Goal: Task Accomplishment & Management: Manage account settings

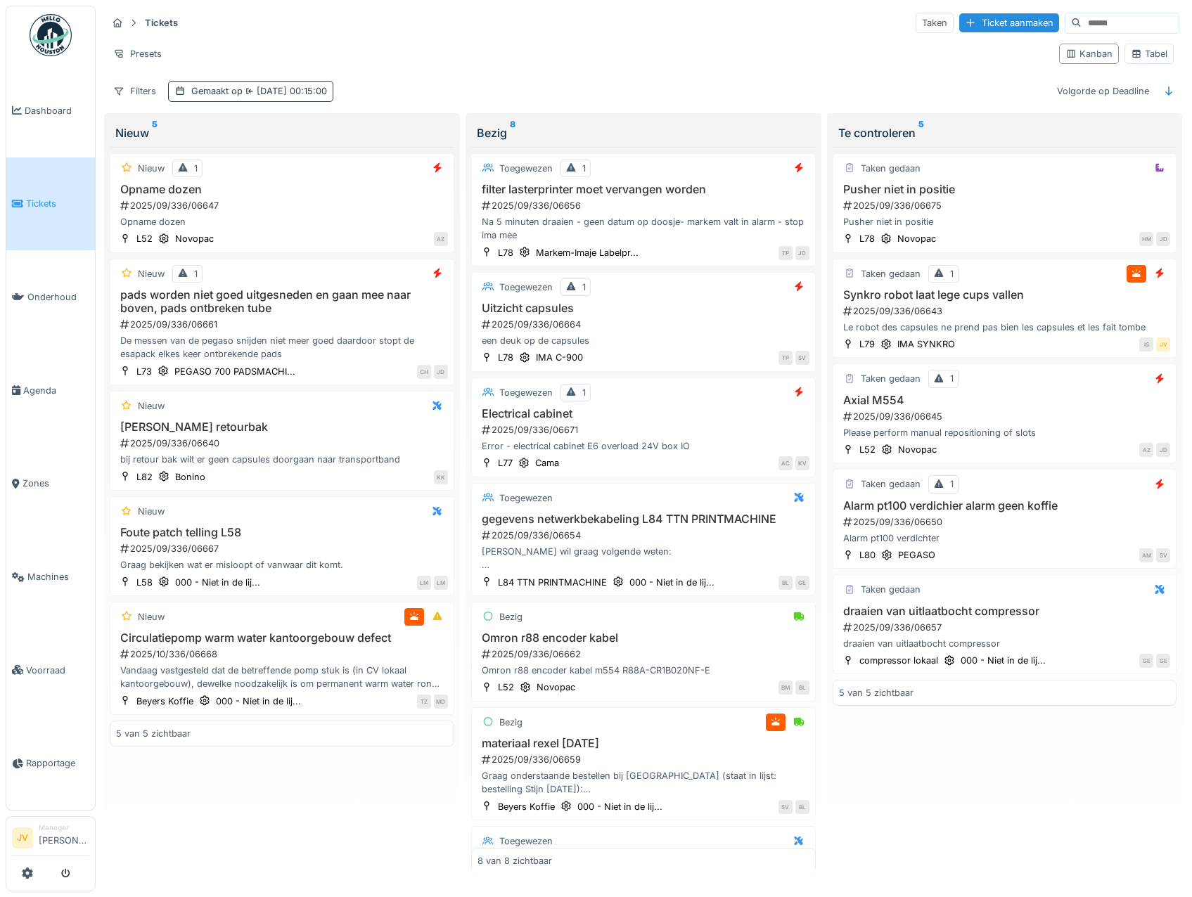
click at [276, 91] on span "24-9-2025 00:15:00" at bounding box center [285, 91] width 84 height 11
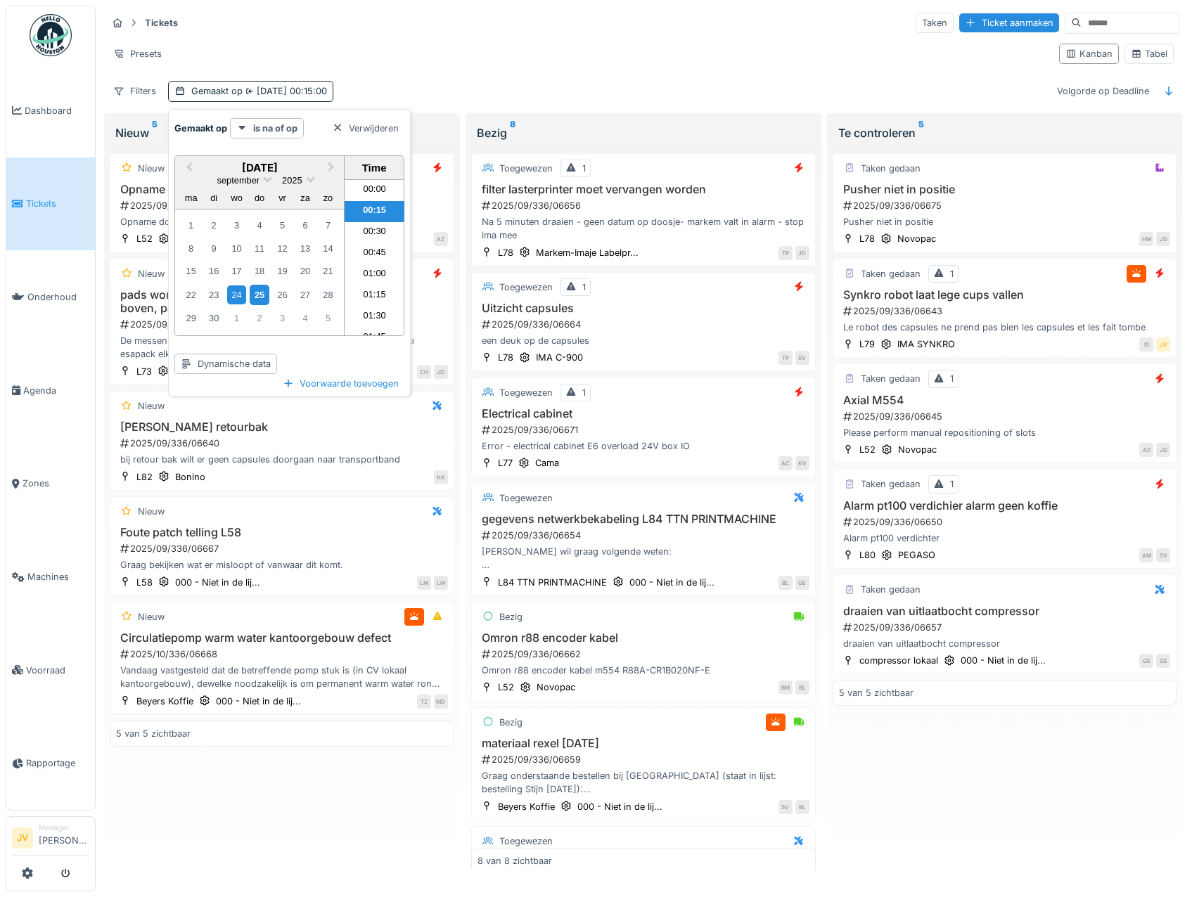
click at [264, 295] on div "25" at bounding box center [259, 295] width 19 height 20
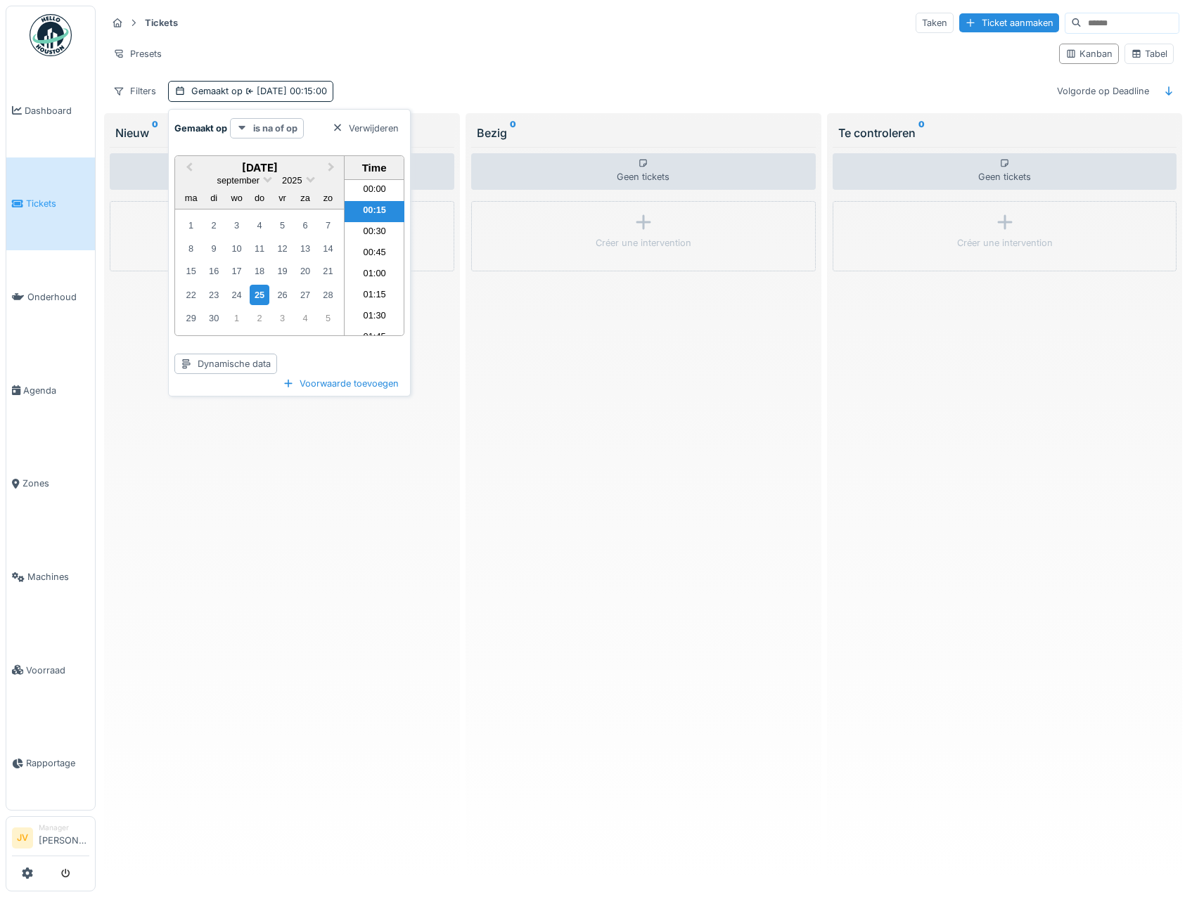
click at [276, 132] on strong "is na of op" at bounding box center [275, 128] width 44 height 13
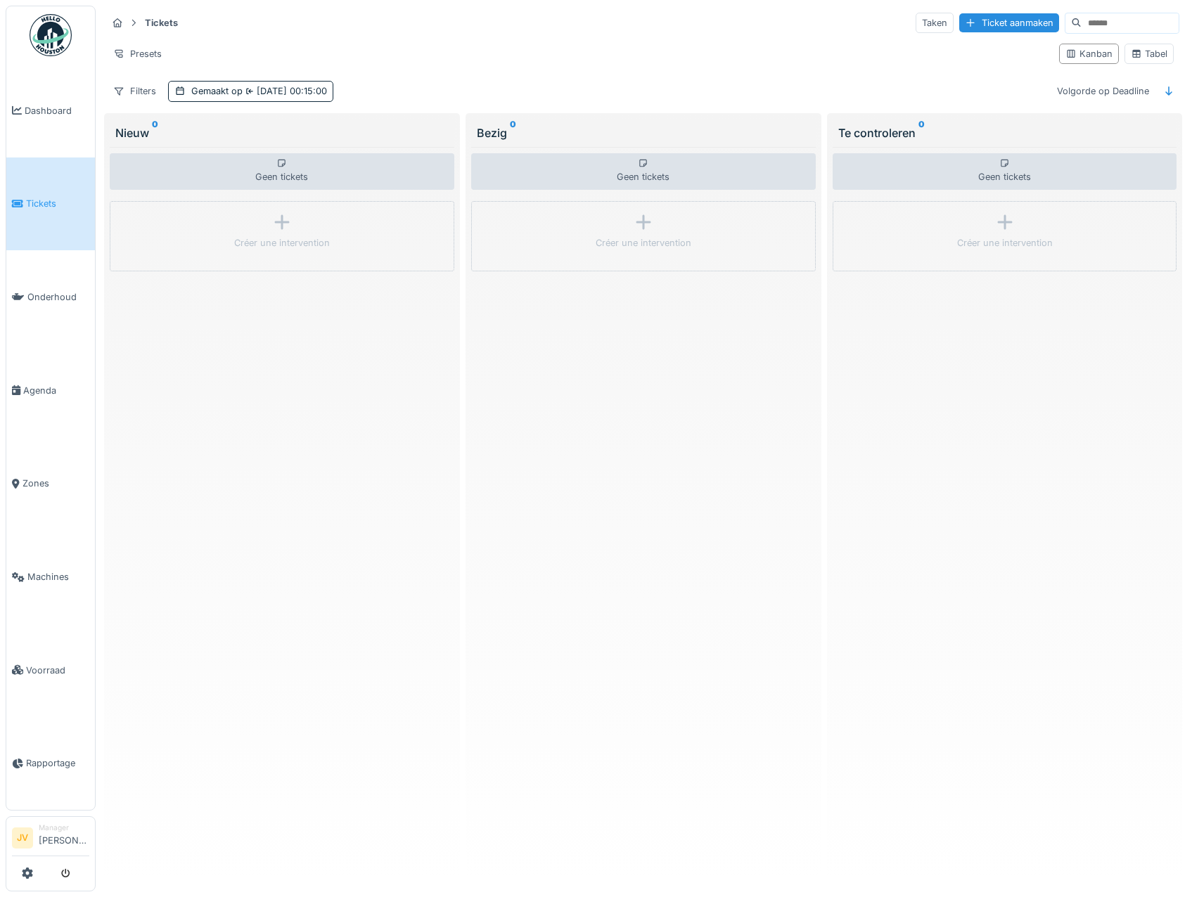
click at [296, 487] on div "Geen tickets Créer une intervention" at bounding box center [282, 510] width 345 height 727
click at [262, 91] on span "[DATE] 00:15:00" at bounding box center [285, 91] width 84 height 11
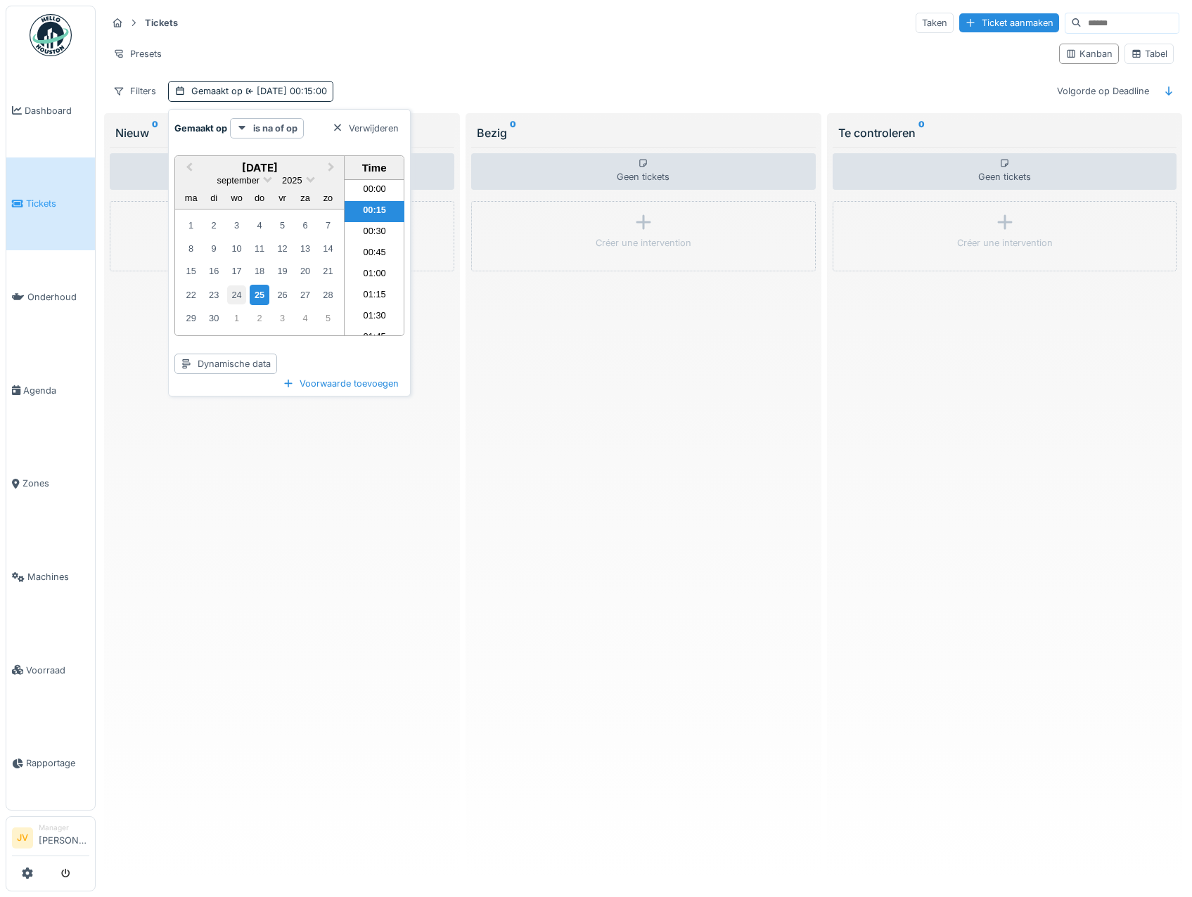
click at [241, 295] on div "24" at bounding box center [236, 294] width 19 height 19
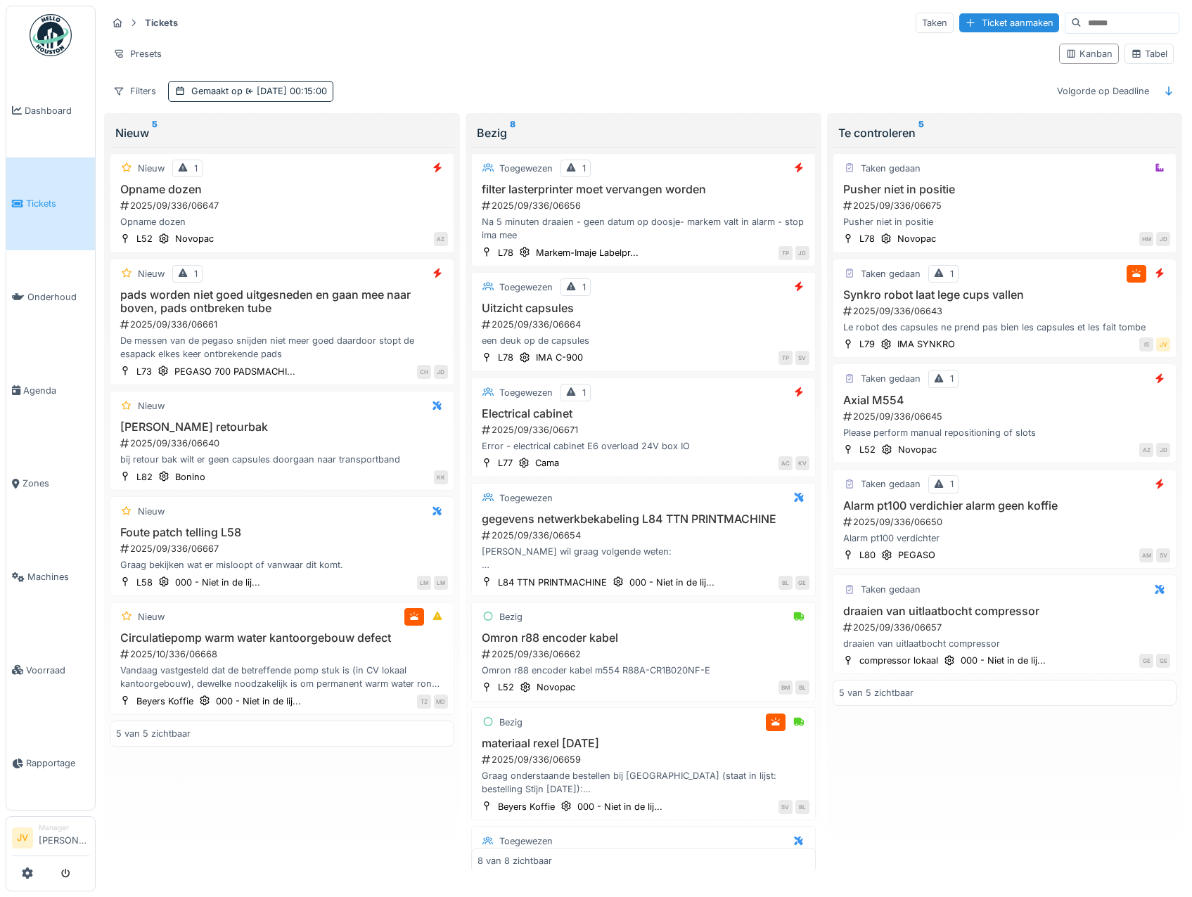
click at [441, 71] on div "Tickets Taken Ticket aanmaken Presets Kanban Tabel Filters Gemaakt op 24-9-2025…" at bounding box center [643, 57] width 1084 height 102
click at [285, 88] on span "24-9-2025 00:15:00" at bounding box center [285, 91] width 84 height 11
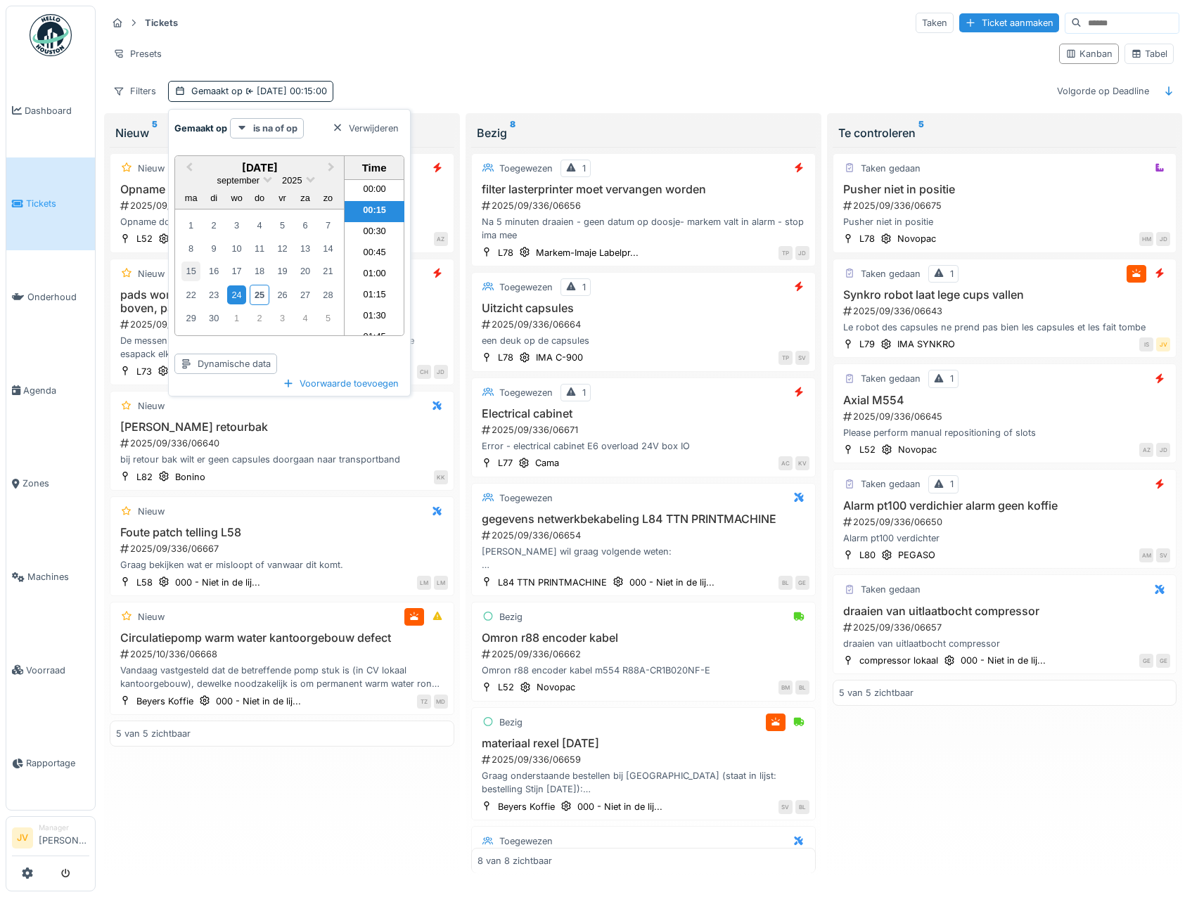
click at [195, 272] on div "15" at bounding box center [190, 271] width 19 height 19
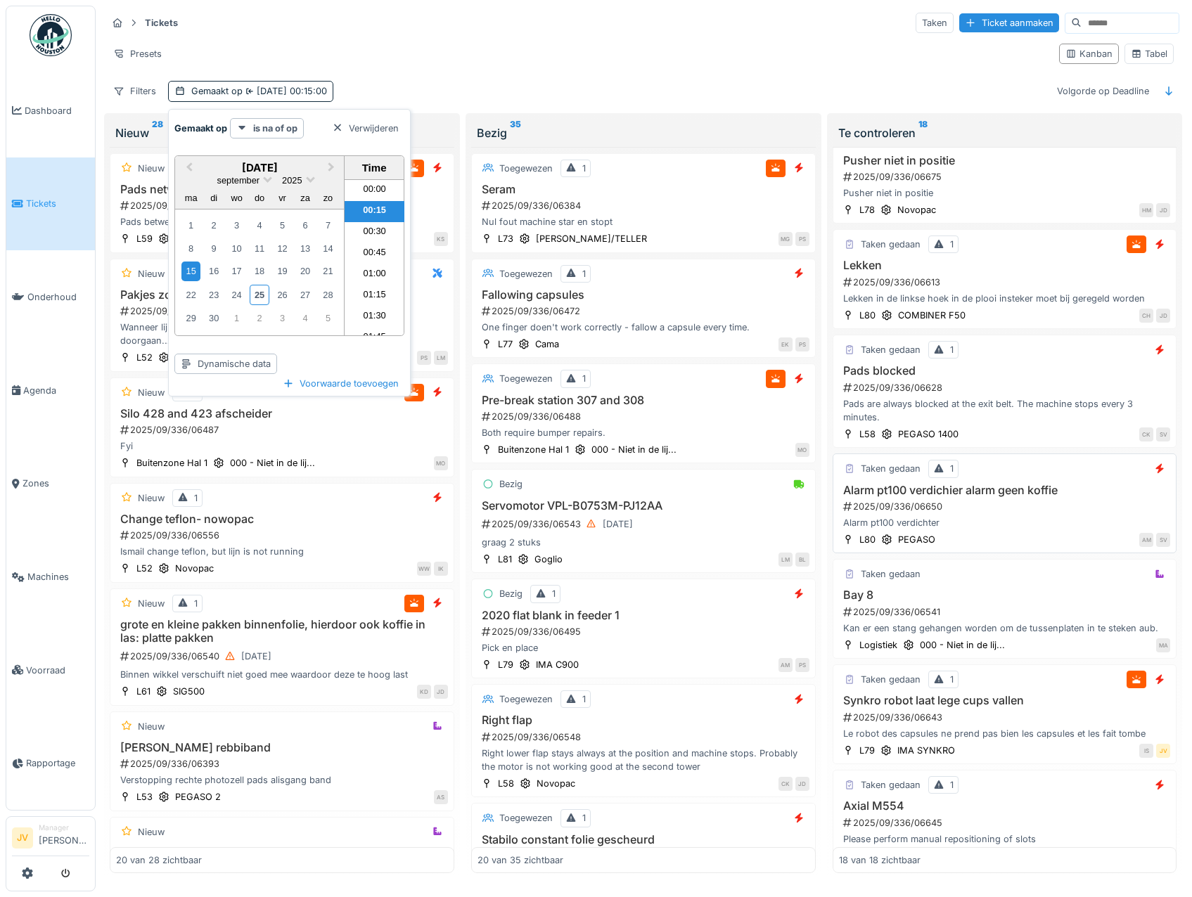
scroll to position [844, 0]
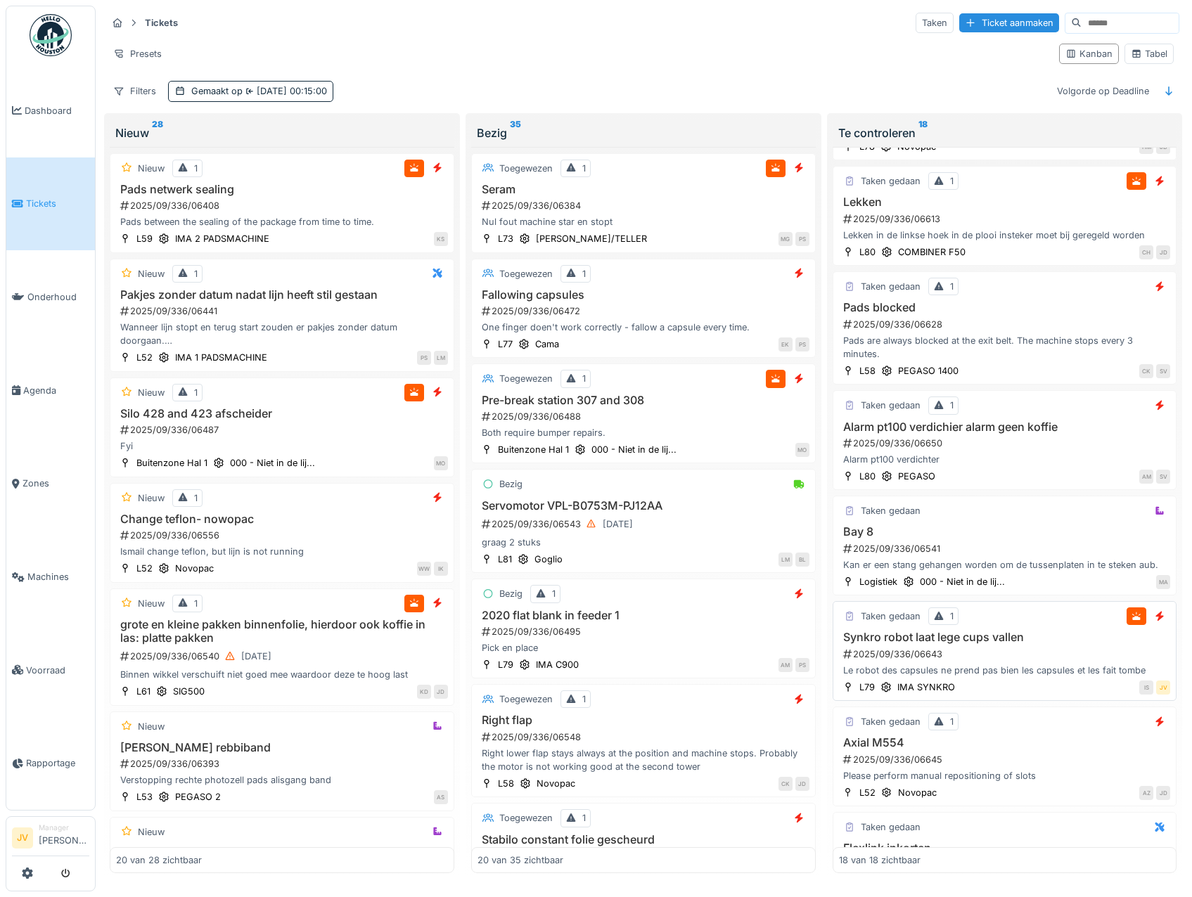
click at [1086, 660] on div "Synkro robot laat lege cups vallen 2025/09/336/06643 Le robot des capsules ne p…" at bounding box center [1005, 654] width 332 height 46
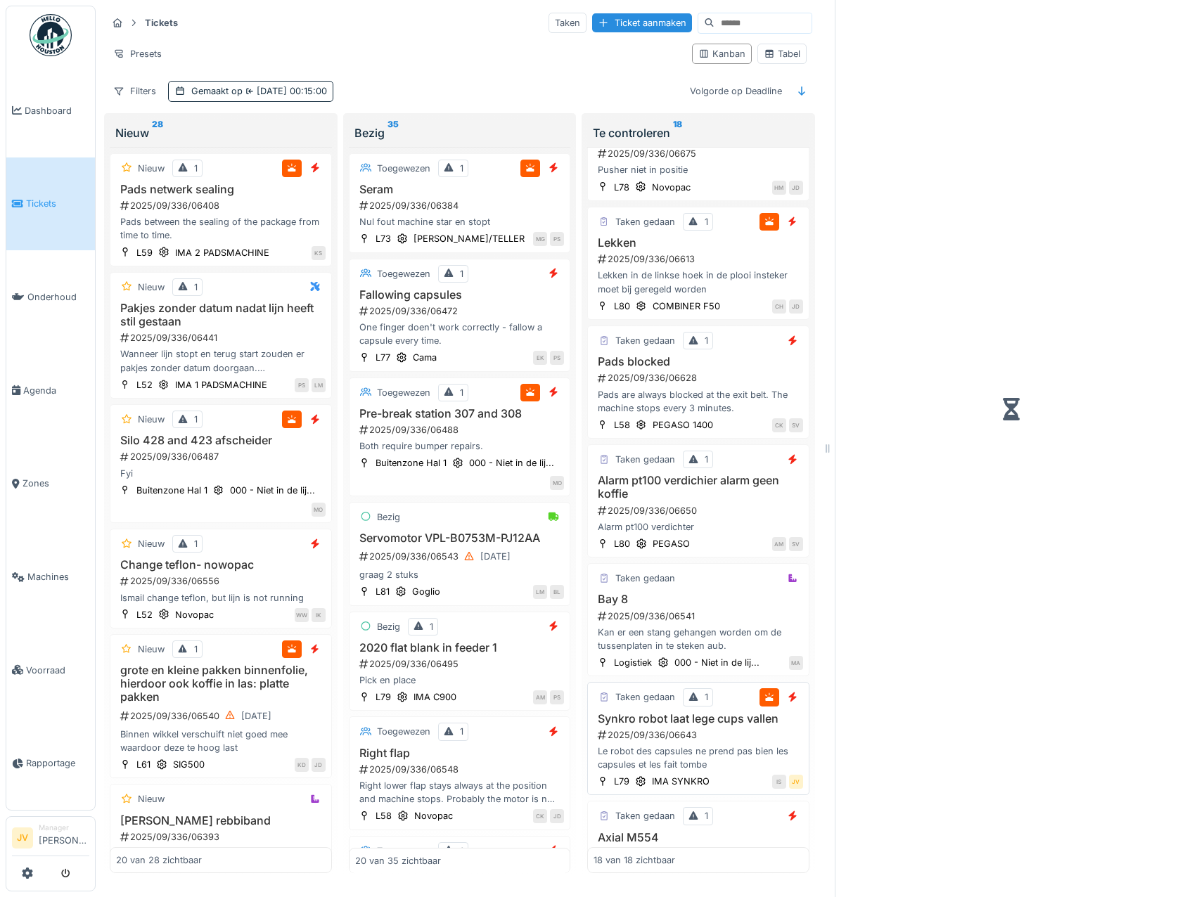
scroll to position [898, 0]
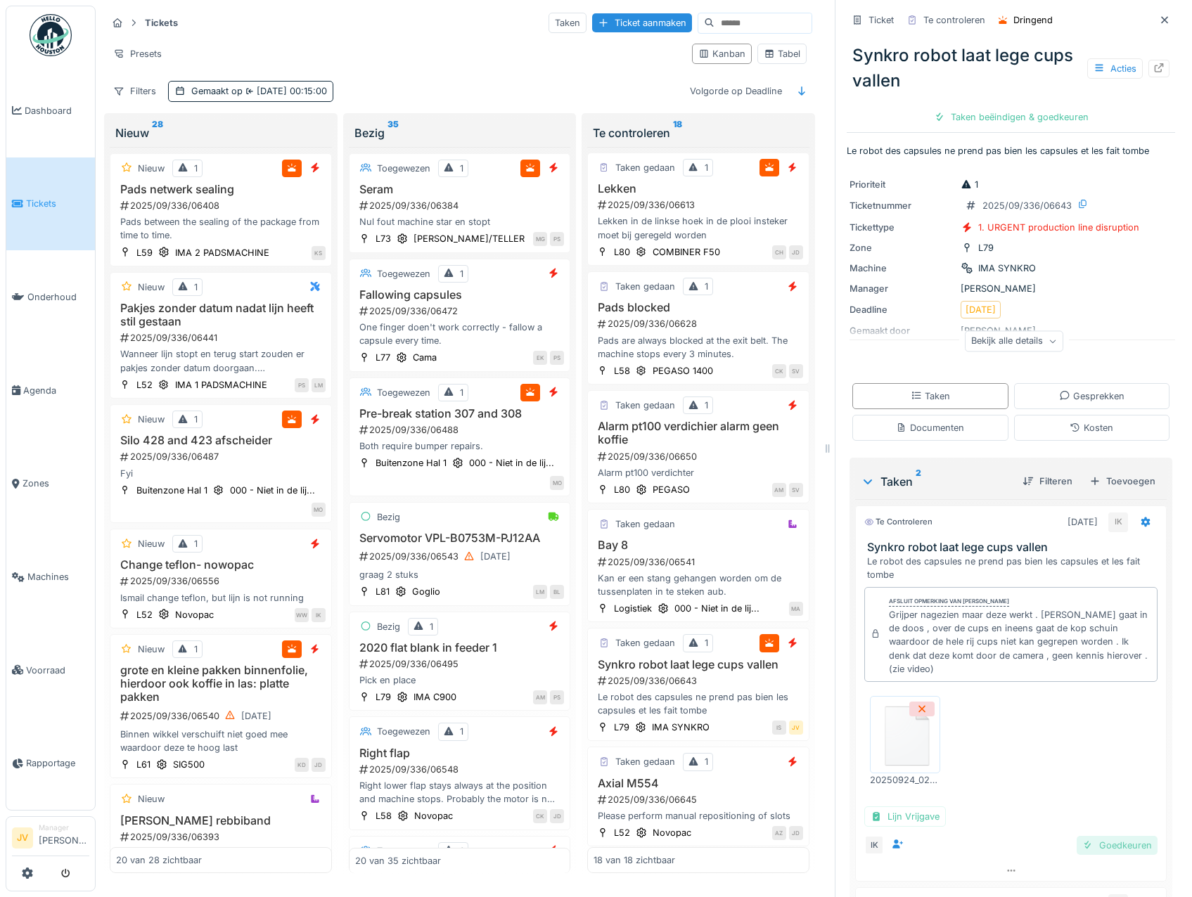
click at [1115, 836] on div "Goedkeuren" at bounding box center [1116, 845] width 81 height 19
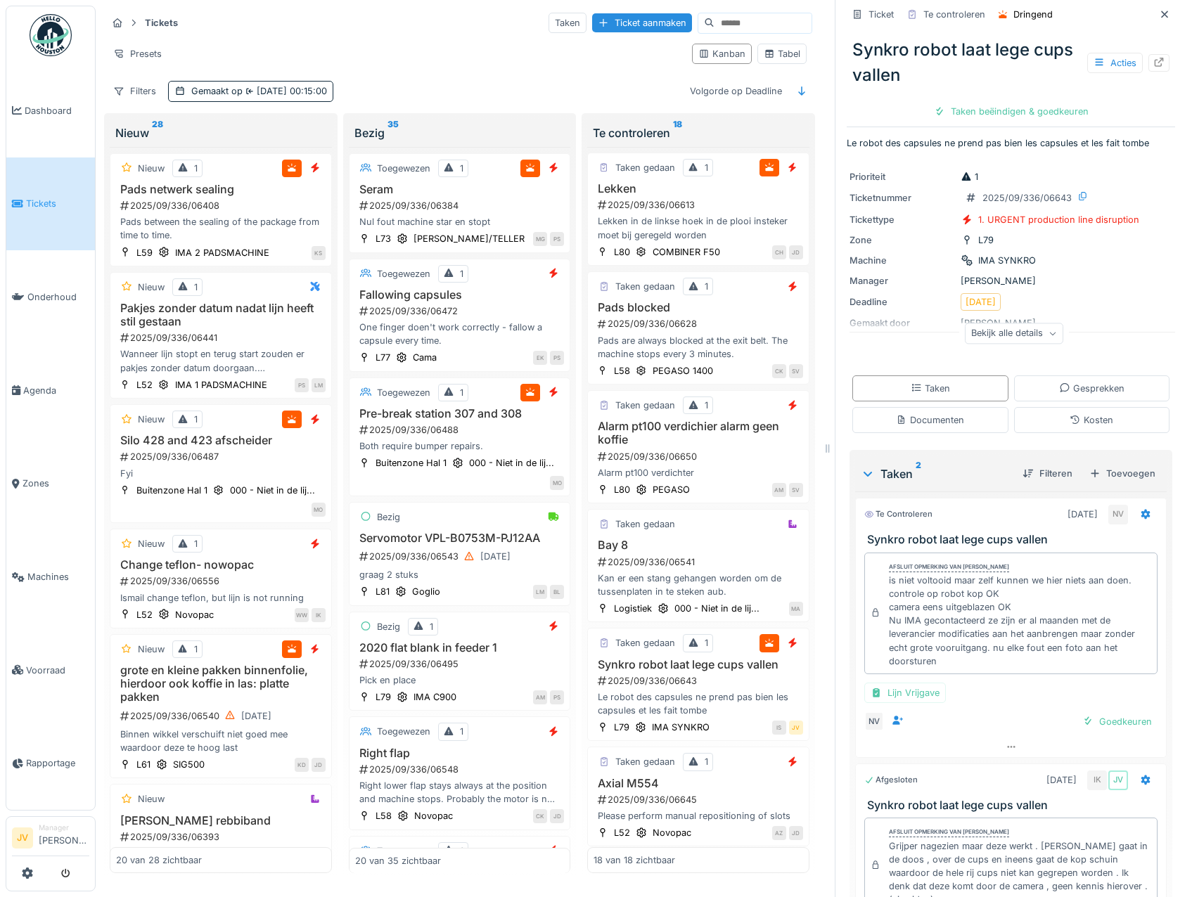
scroll to position [0, 0]
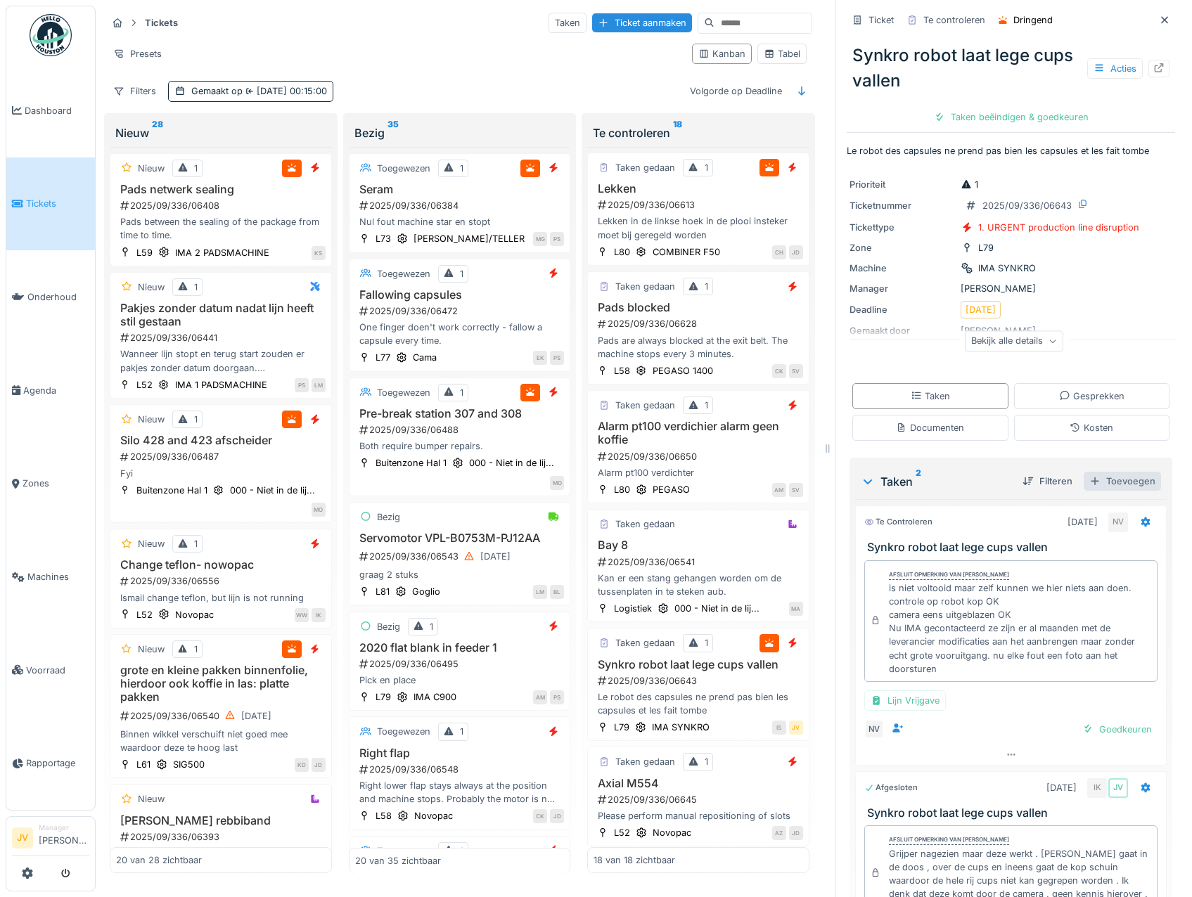
click at [1109, 478] on div "Toevoegen" at bounding box center [1122, 481] width 77 height 19
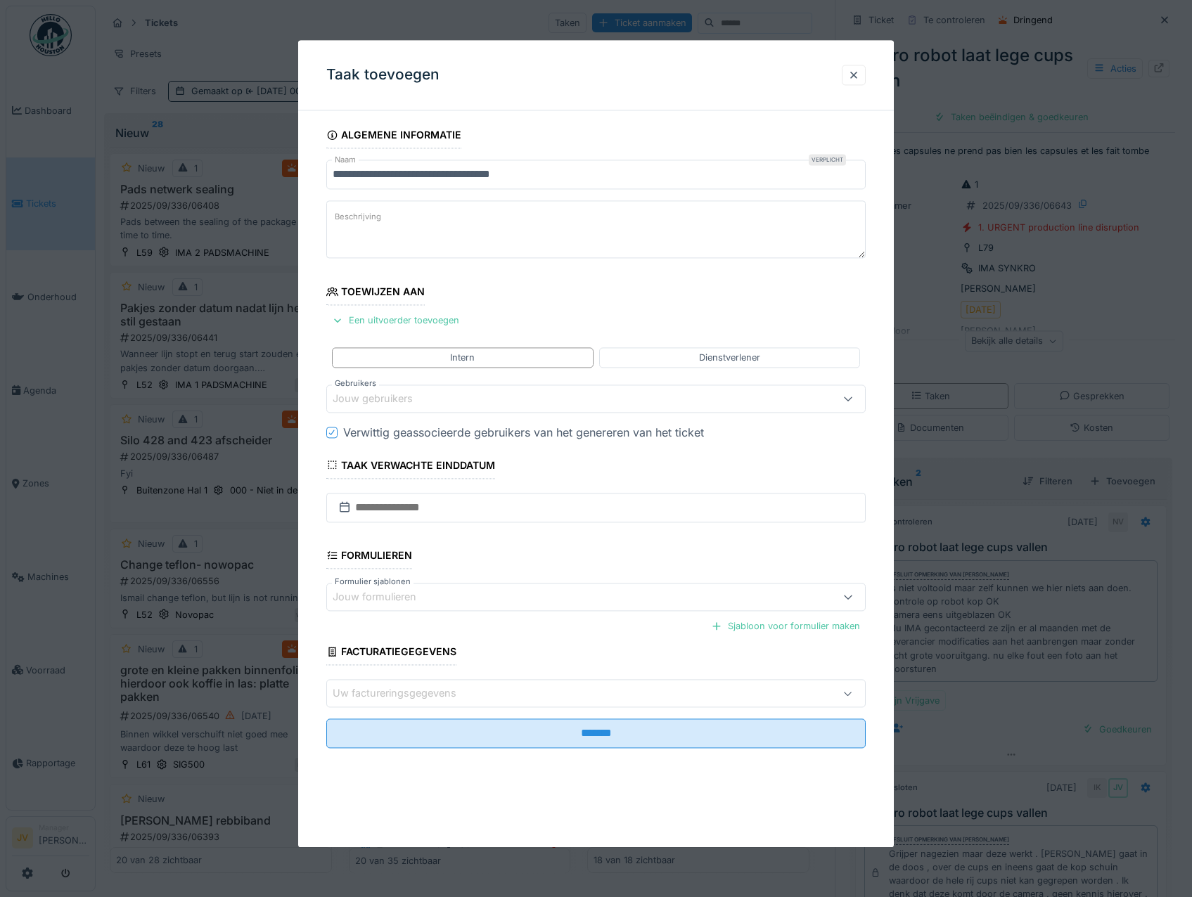
click at [467, 387] on div "Jouw gebruikers" at bounding box center [596, 399] width 540 height 28
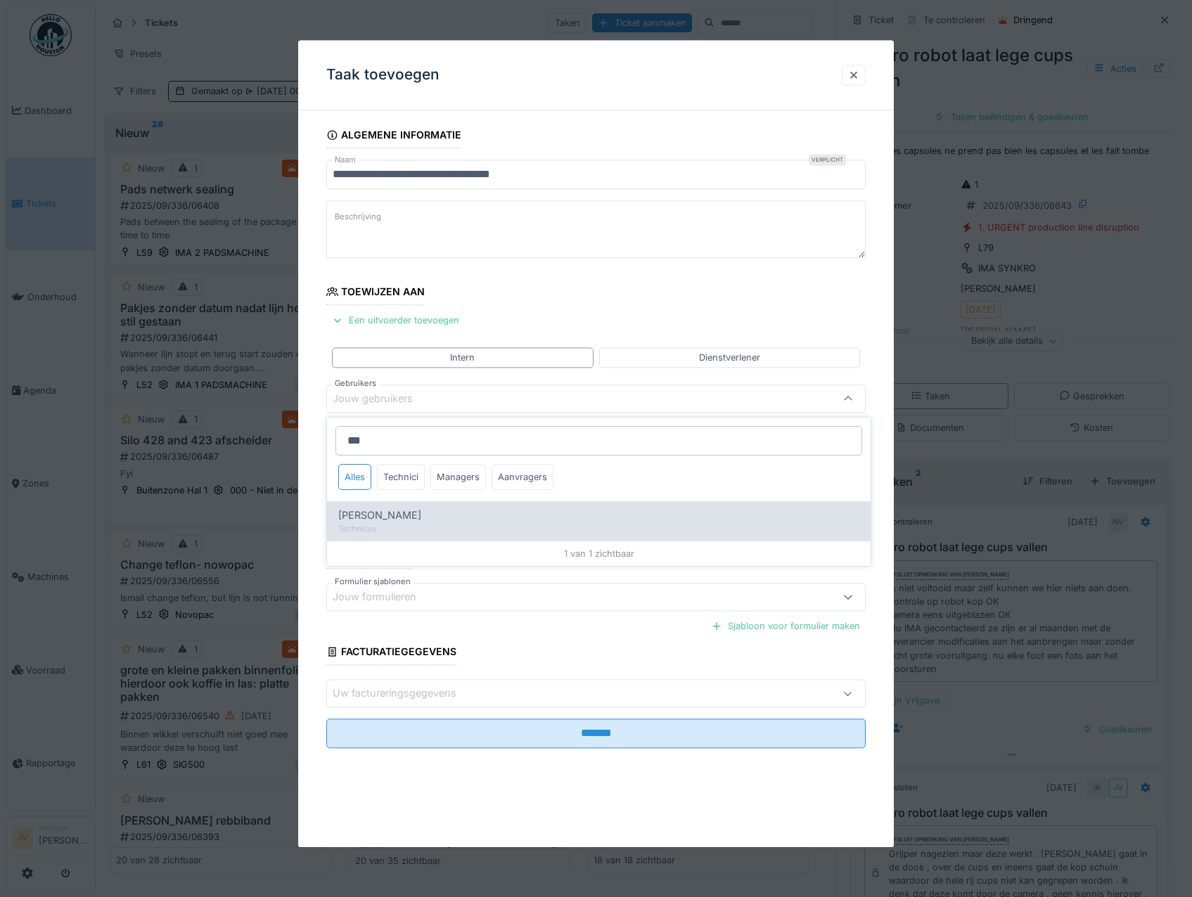
type input "***"
click at [470, 515] on div "Niko Verbelen" at bounding box center [598, 515] width 521 height 15
type input "*****"
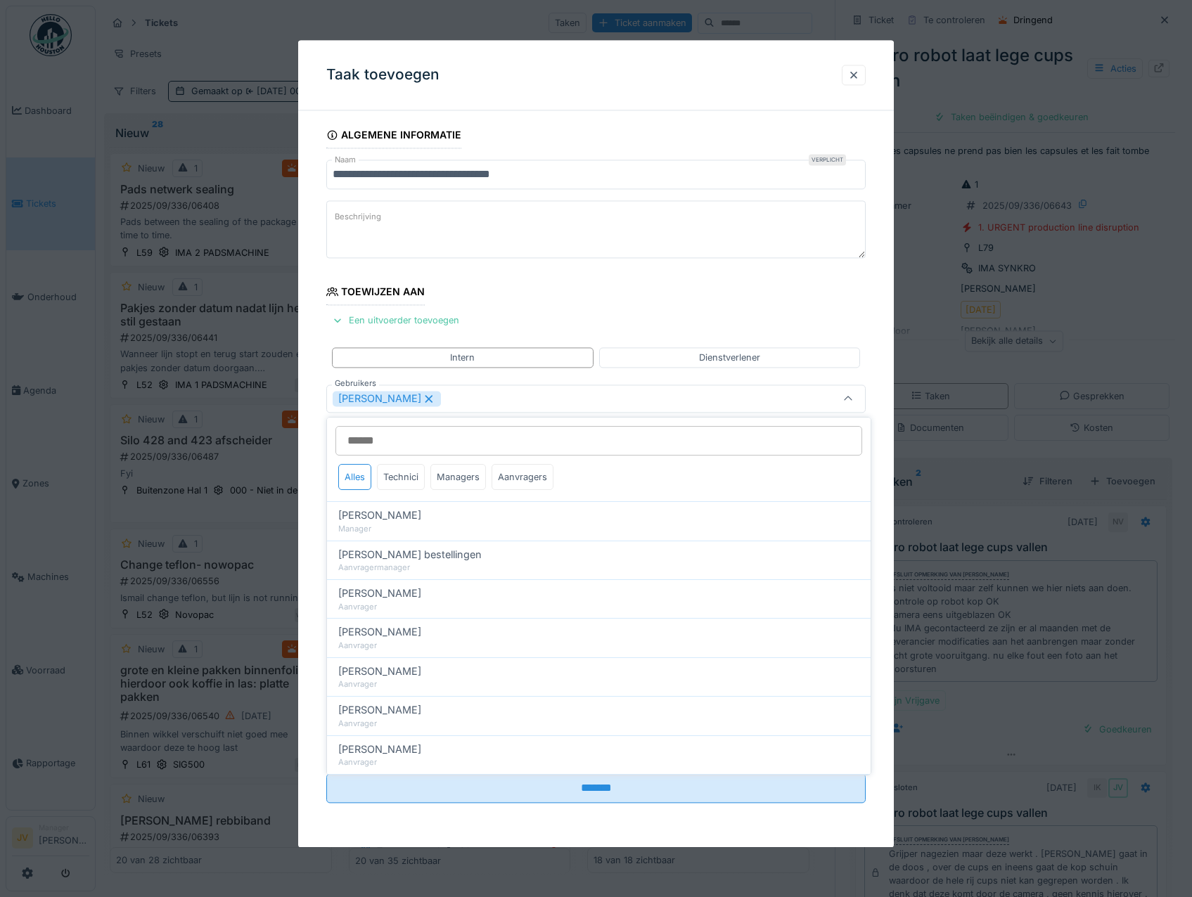
click at [501, 395] on div "Niko Verbelen" at bounding box center [564, 398] width 463 height 15
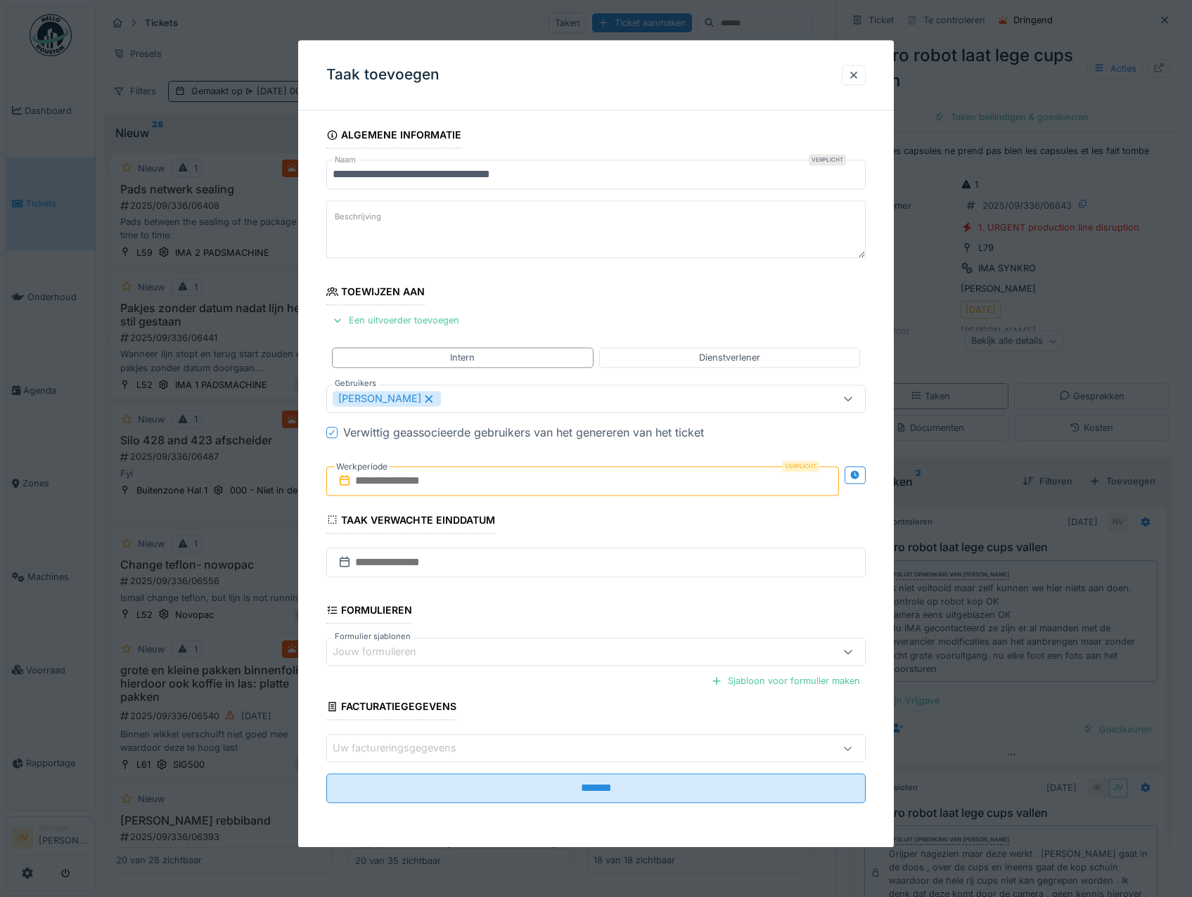
click at [514, 492] on input "text" at bounding box center [582, 481] width 513 height 30
click at [587, 644] on div "25" at bounding box center [584, 641] width 19 height 20
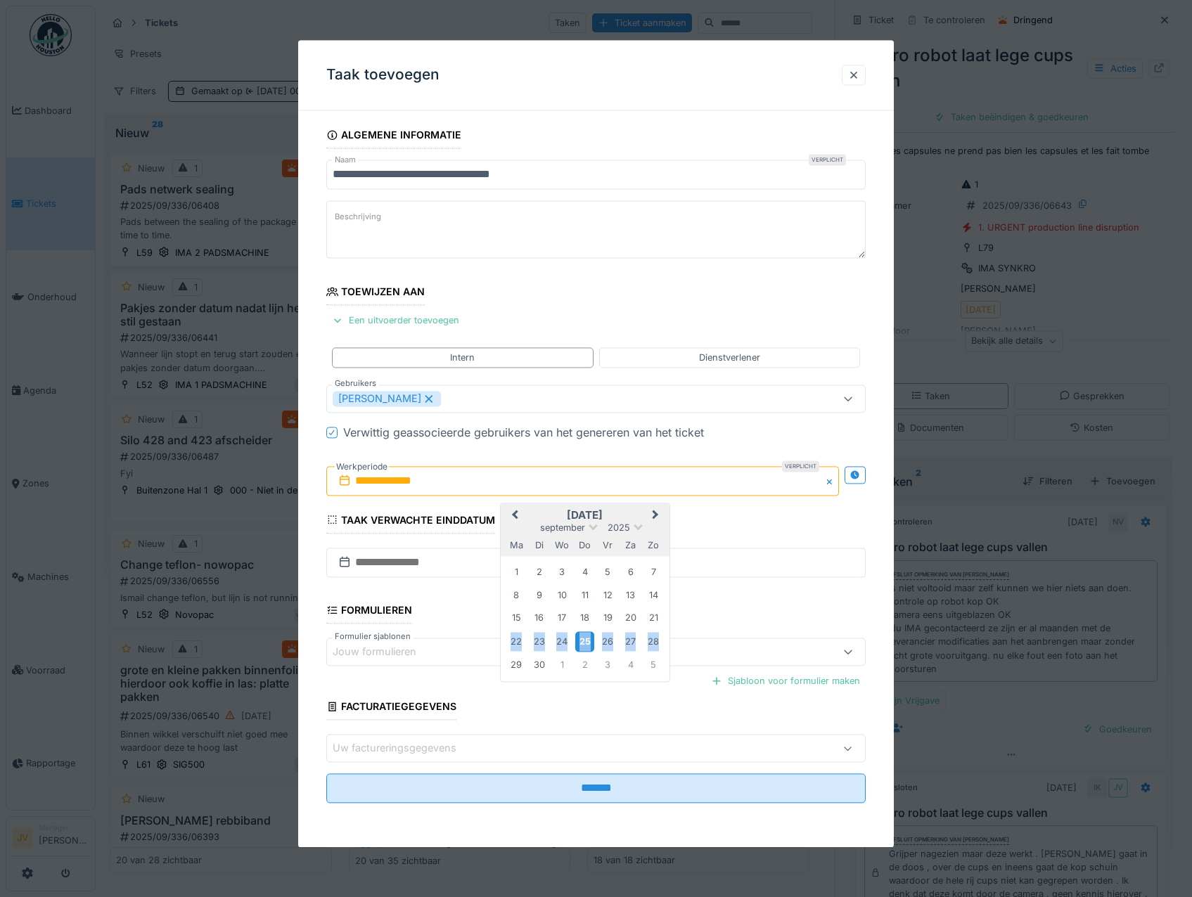
click at [587, 644] on div "25" at bounding box center [584, 641] width 19 height 20
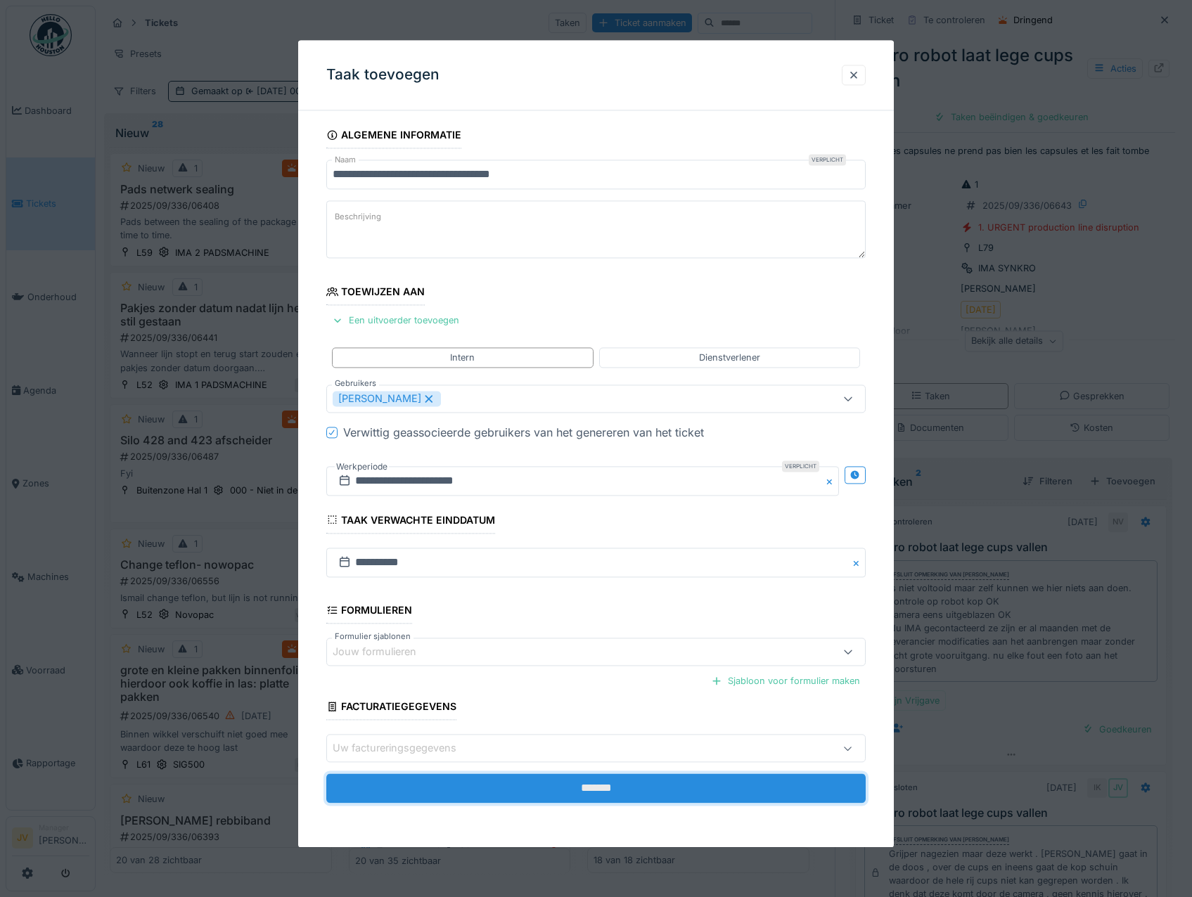
click at [617, 794] on input "*******" at bounding box center [596, 789] width 540 height 30
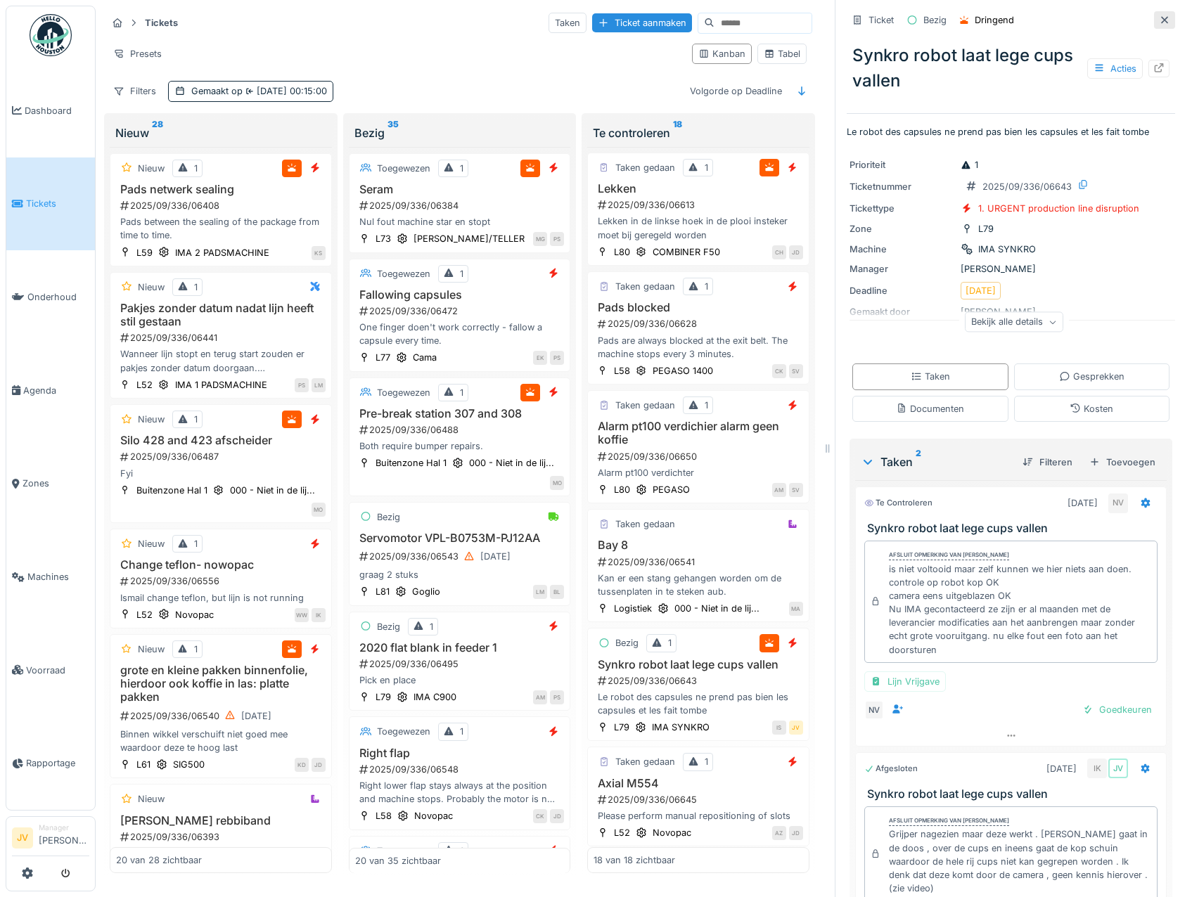
click at [1159, 20] on icon at bounding box center [1164, 19] width 11 height 9
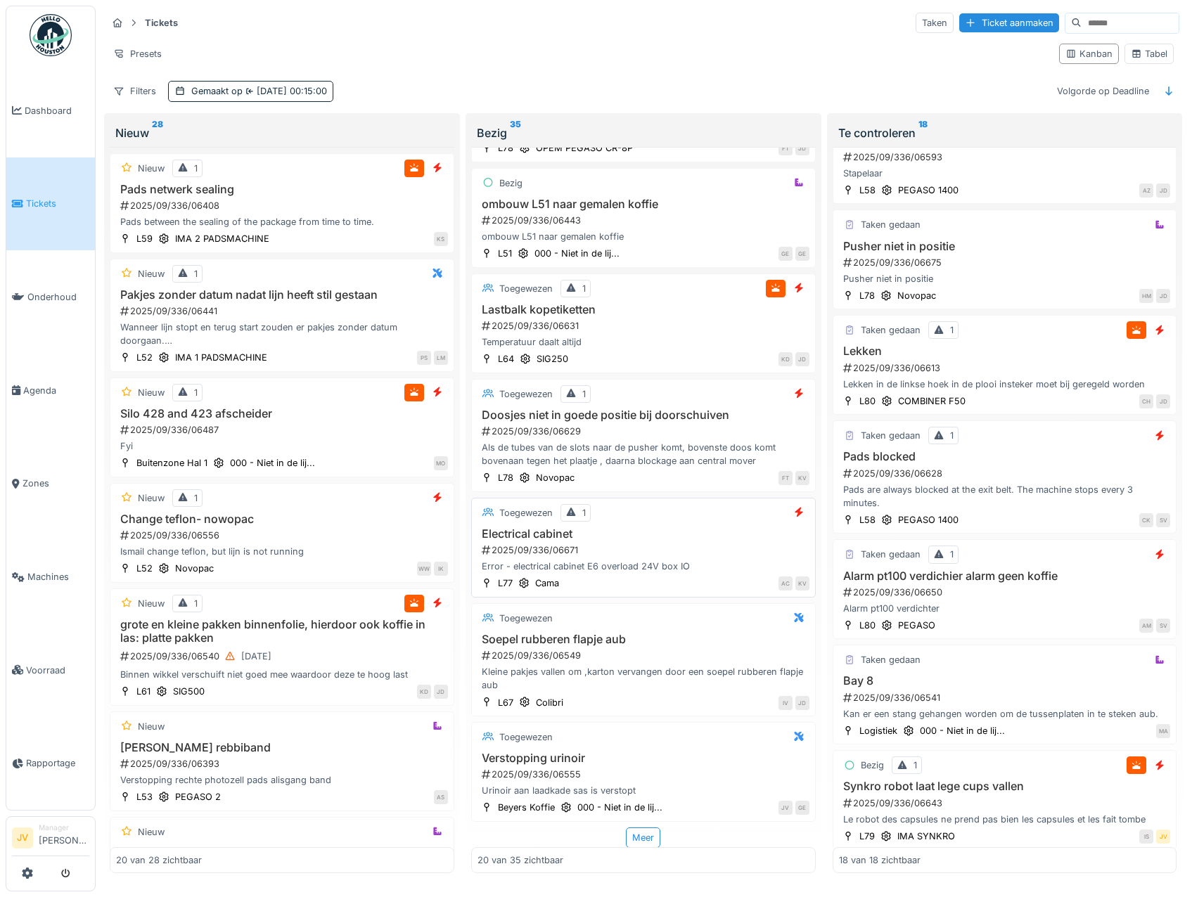
scroll to position [4, 0]
click at [626, 831] on div "Meer" at bounding box center [643, 838] width 34 height 20
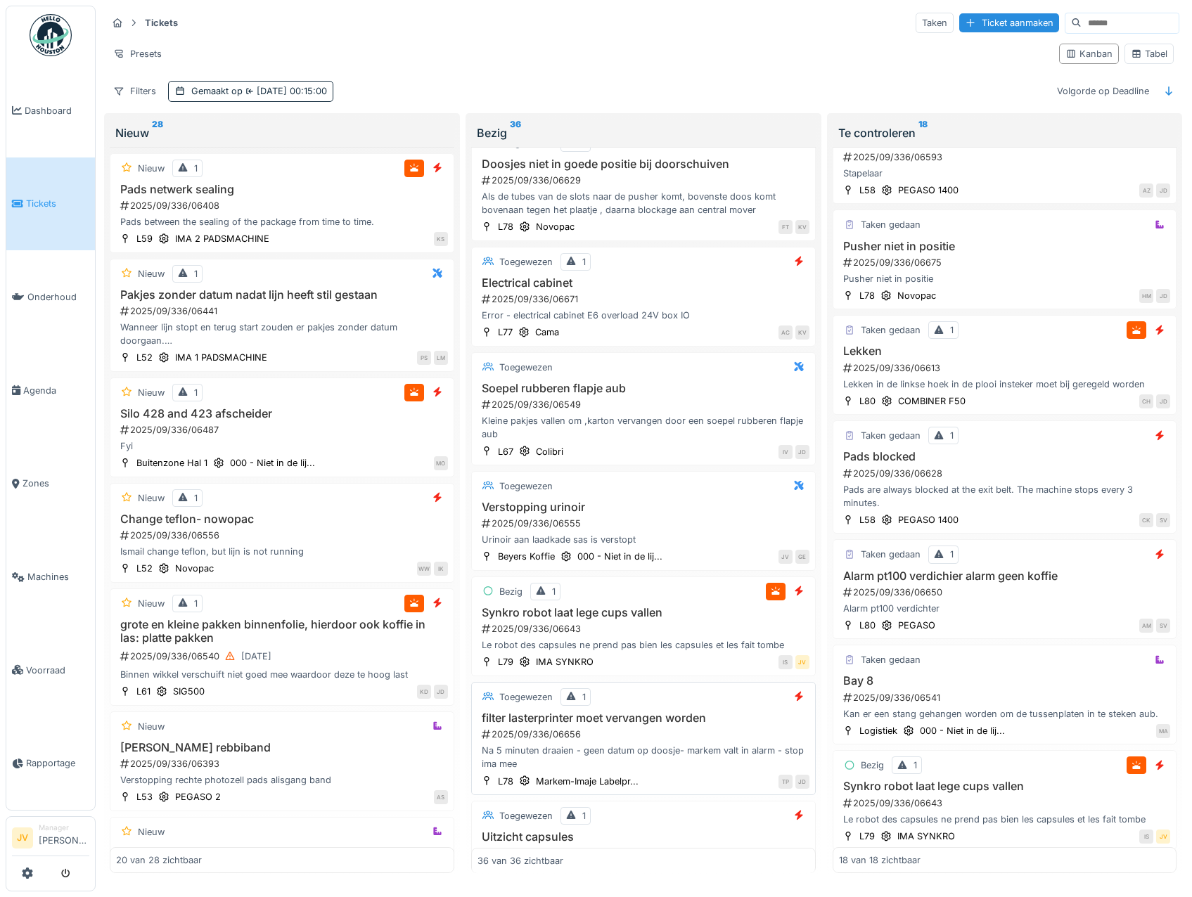
scroll to position [1828, 0]
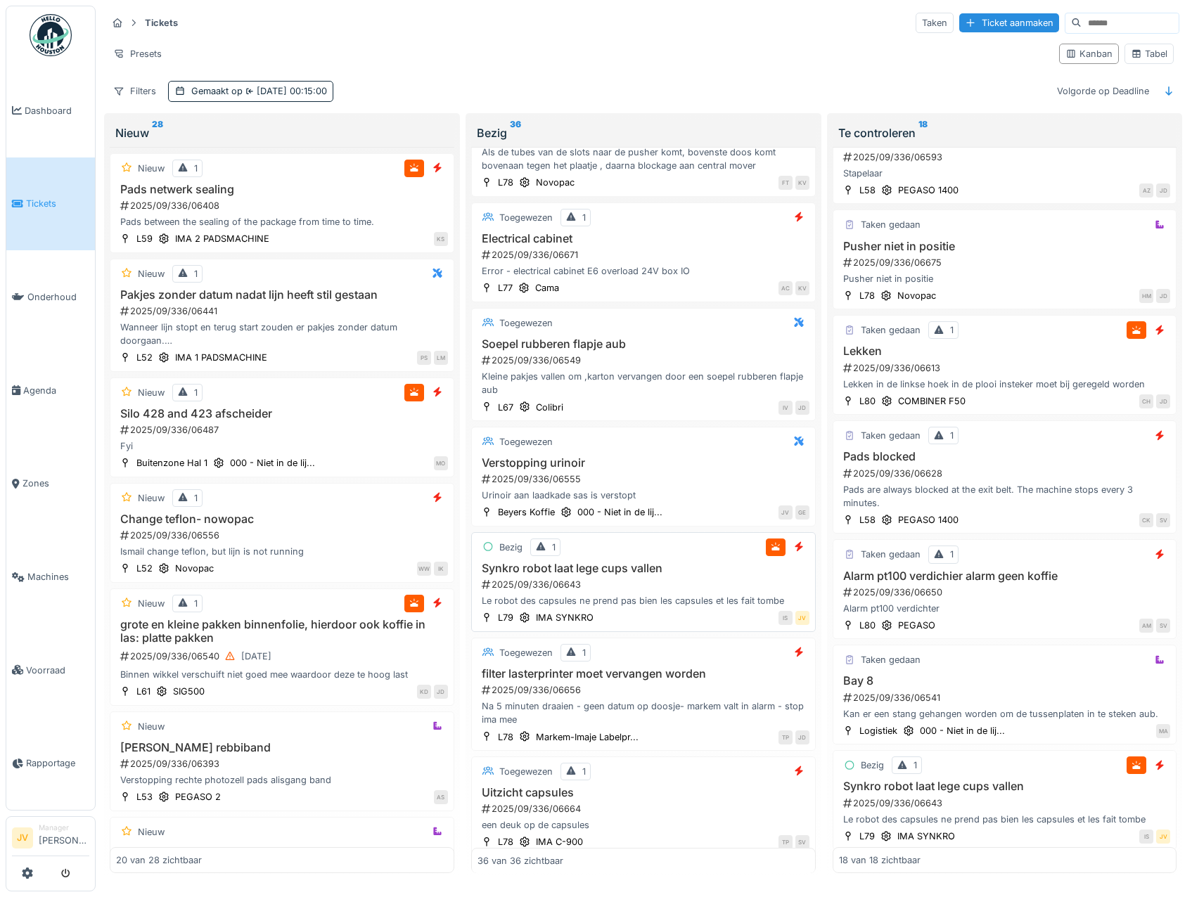
click at [657, 607] on div "Le robot des capsules ne prend pas bien les capsules et les fait tombe" at bounding box center [643, 600] width 332 height 13
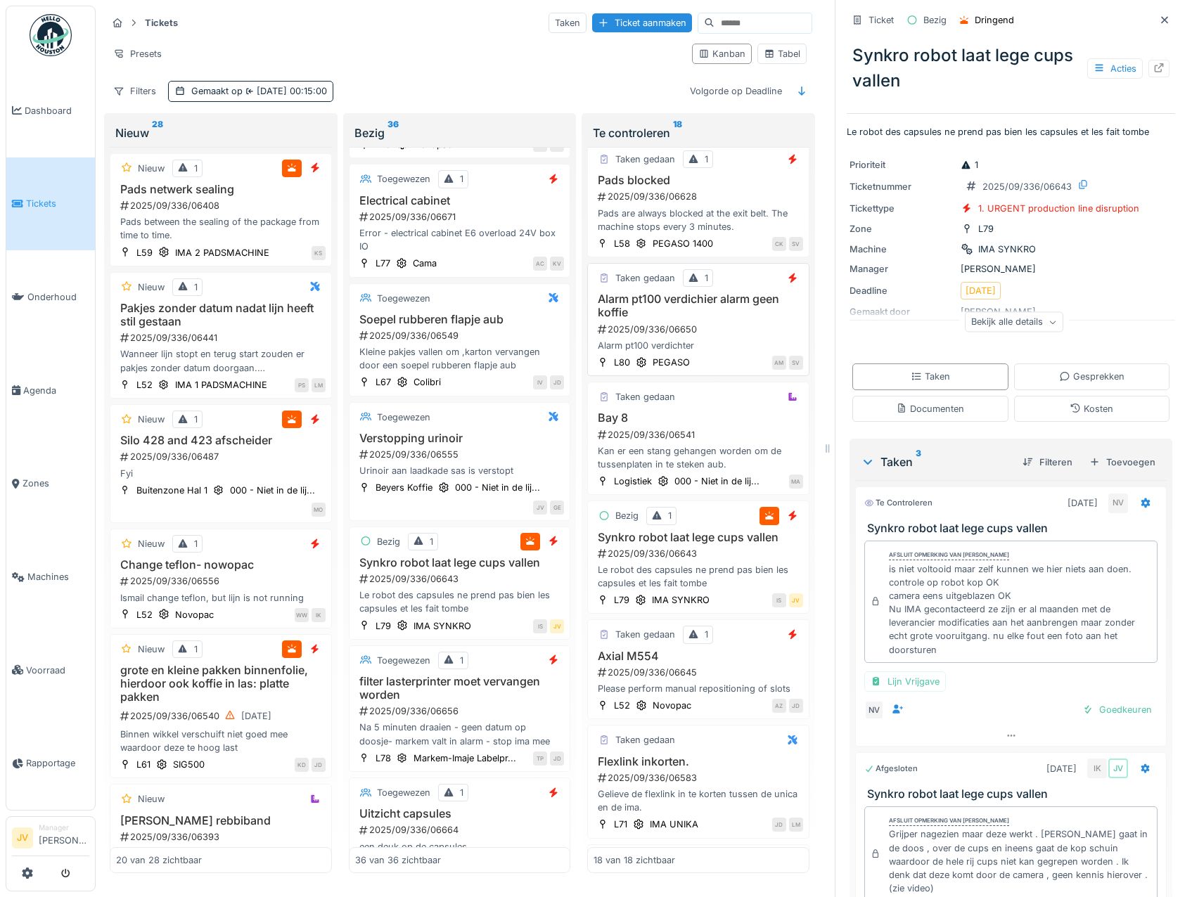
scroll to position [1030, 0]
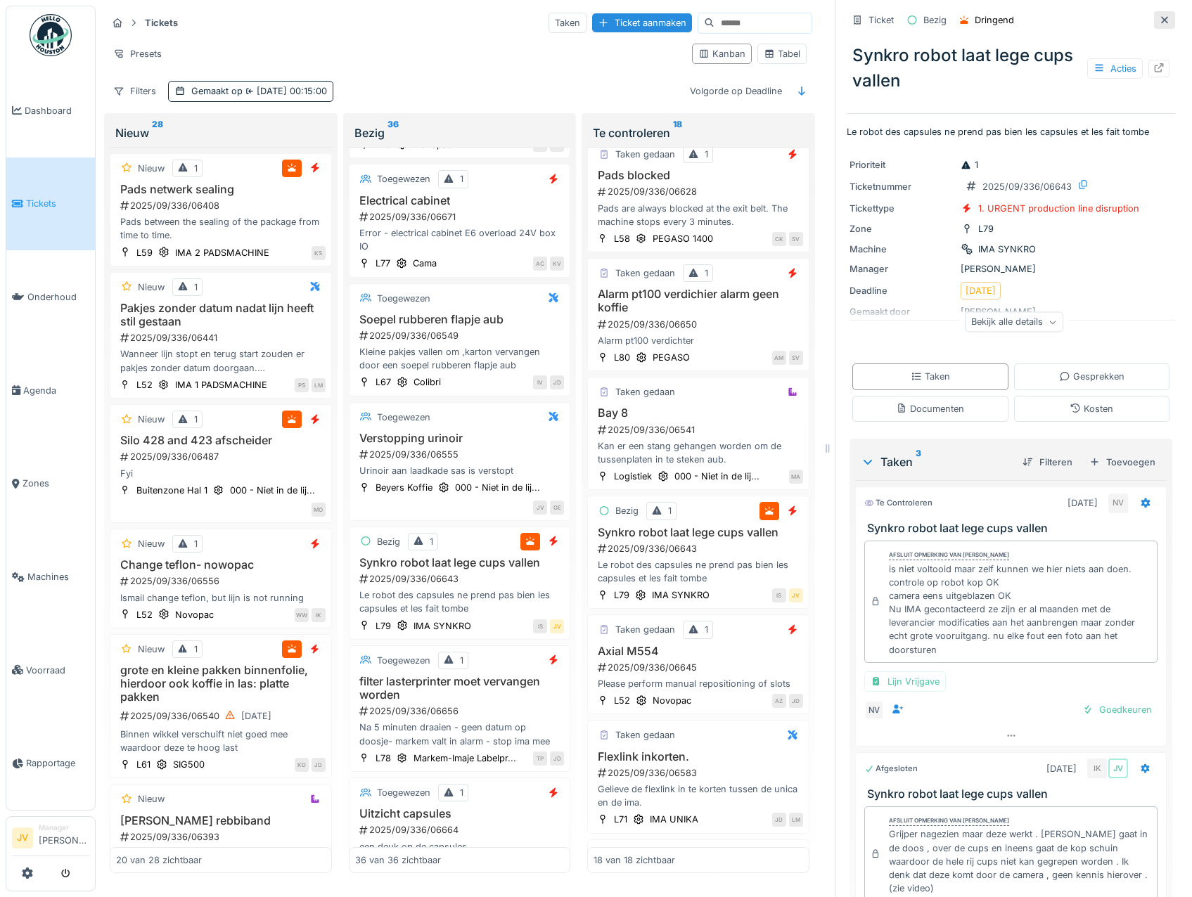
click at [1161, 16] on icon at bounding box center [1164, 19] width 7 height 7
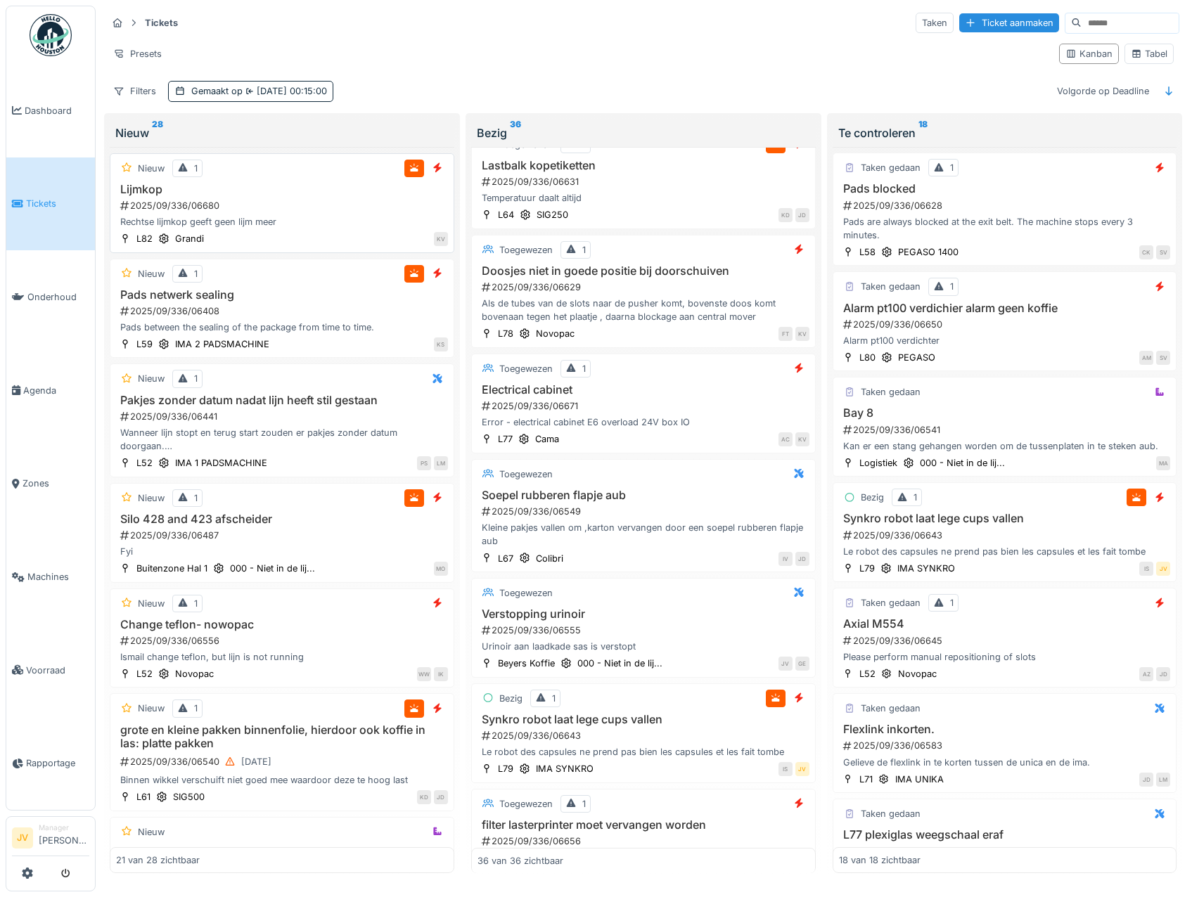
click at [347, 210] on div "2025/09/336/06680" at bounding box center [283, 205] width 329 height 13
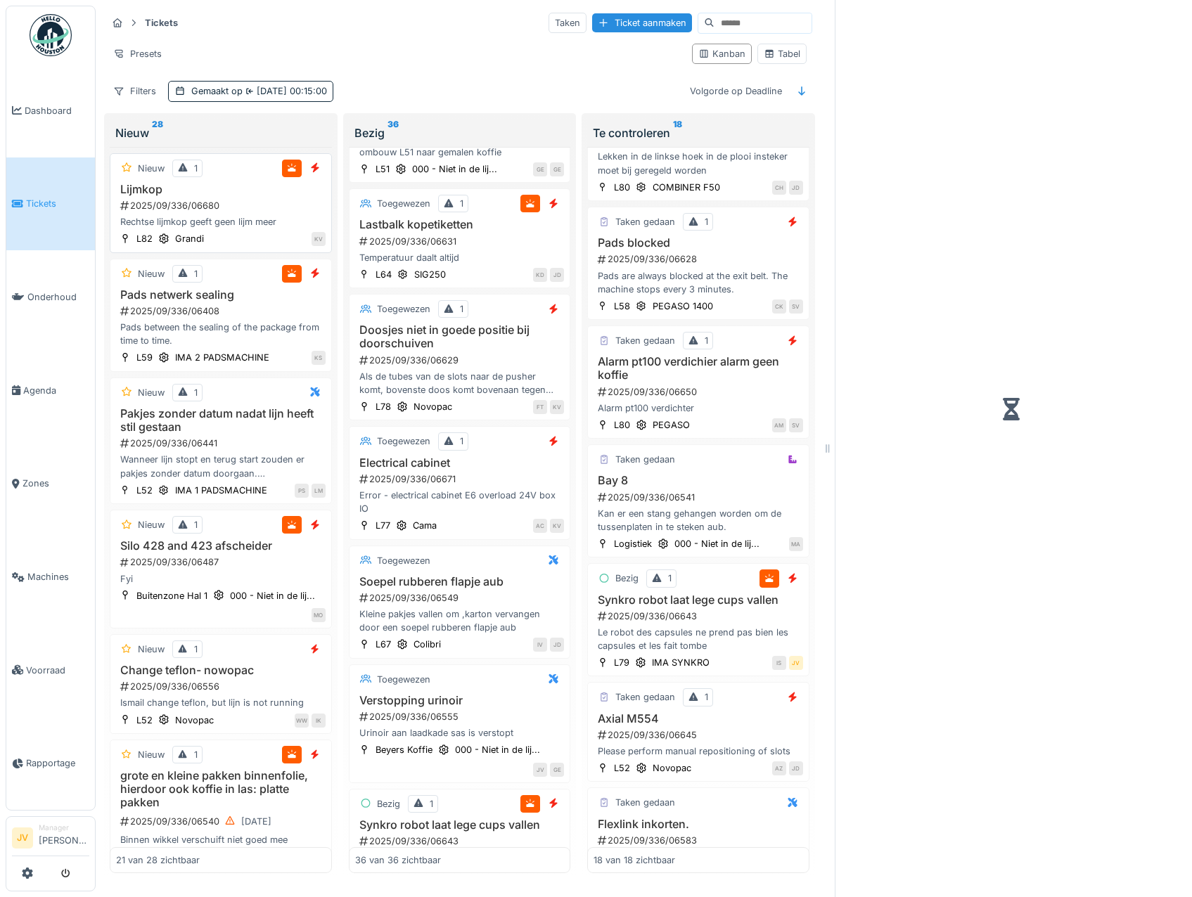
scroll to position [1030, 0]
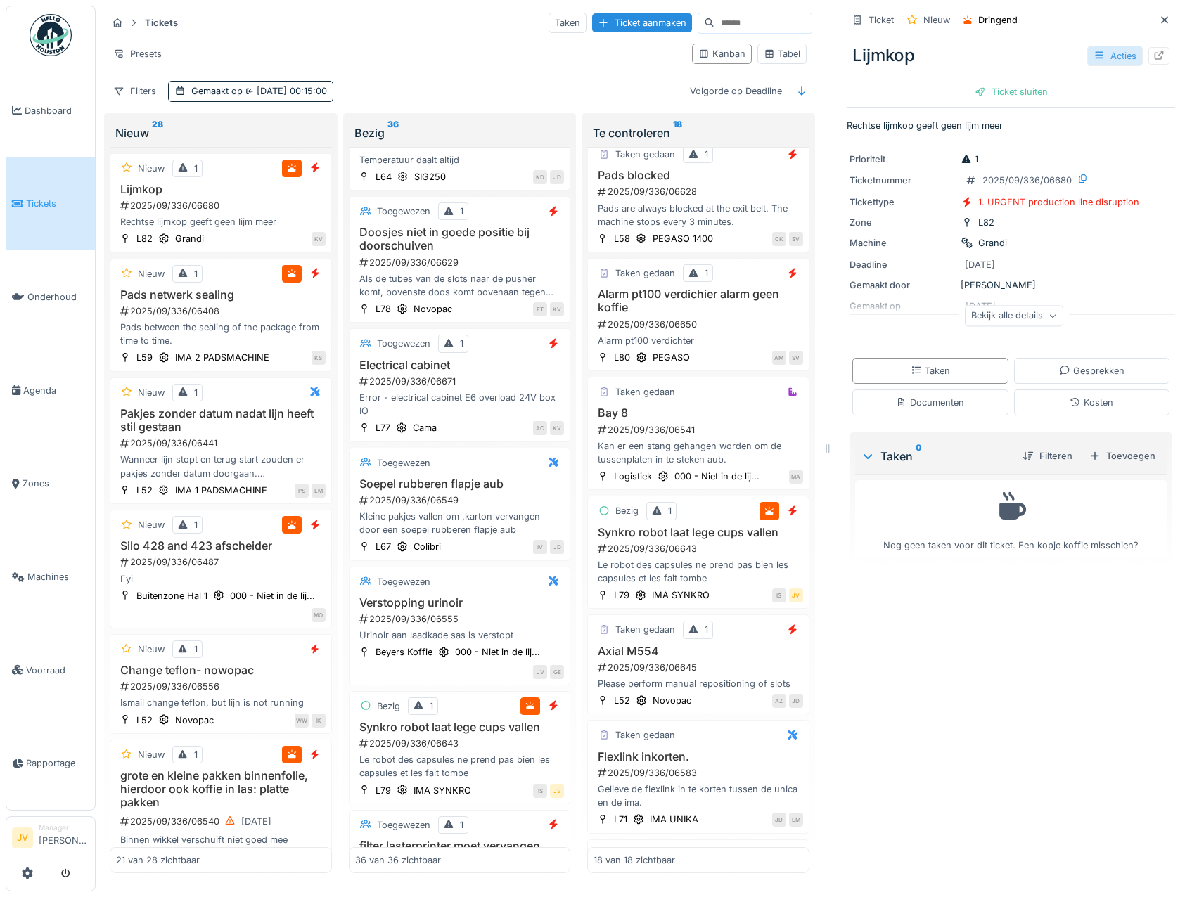
click at [1087, 55] on div "Acties" at bounding box center [1115, 56] width 56 height 20
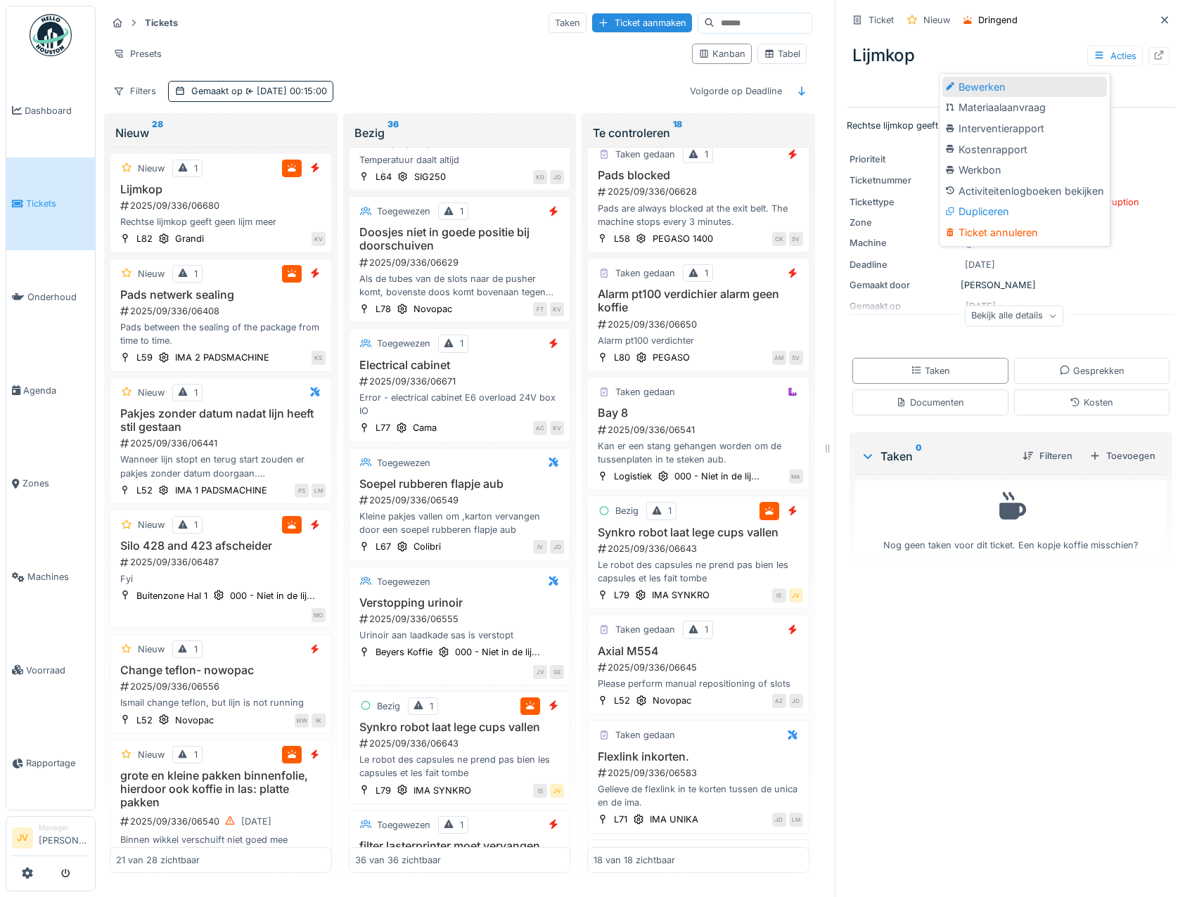
click at [1008, 85] on div "Bewerken" at bounding box center [1024, 87] width 165 height 21
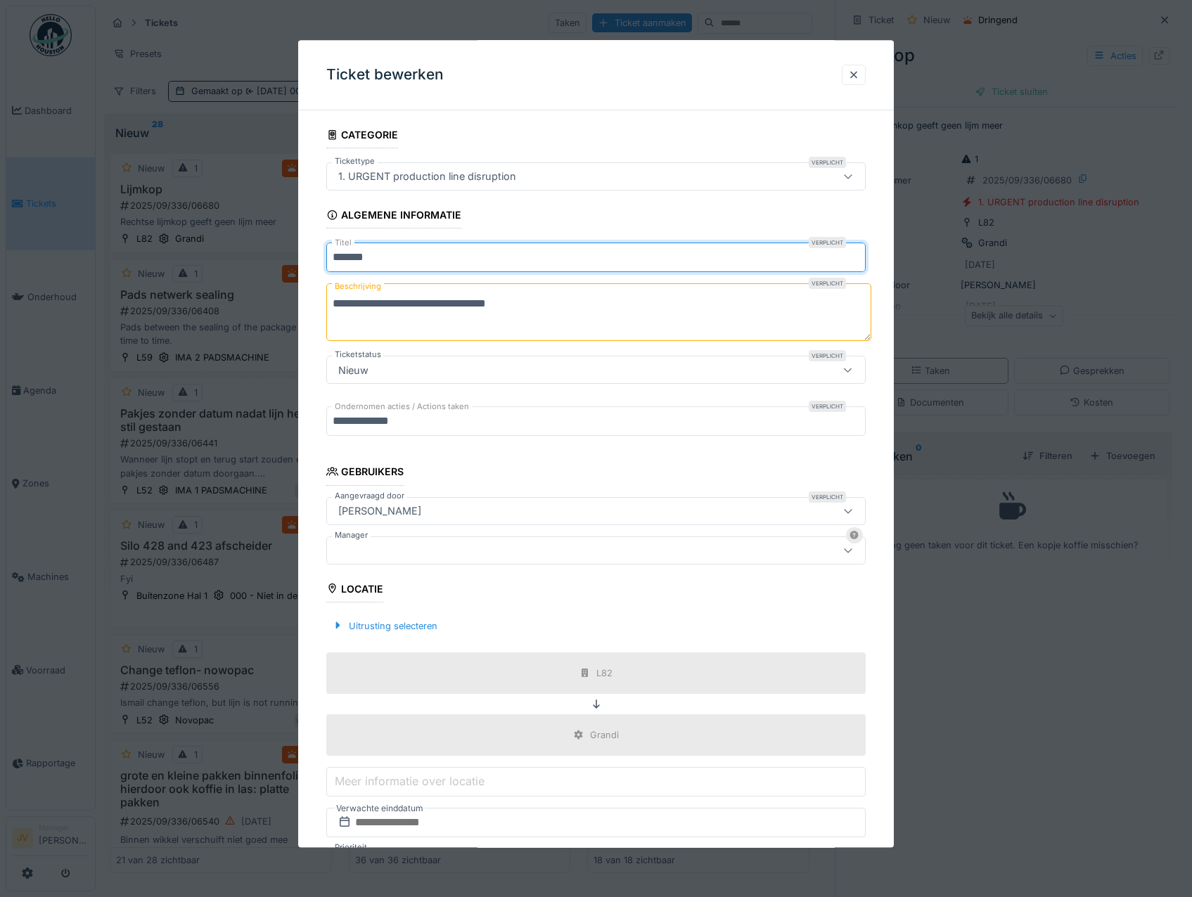
click at [510, 258] on input "*******" at bounding box center [596, 258] width 540 height 30
type input "**********"
click at [587, 311] on textarea "**********" at bounding box center [598, 313] width 545 height 58
type textarea "**********"
click at [449, 558] on div at bounding box center [564, 550] width 463 height 15
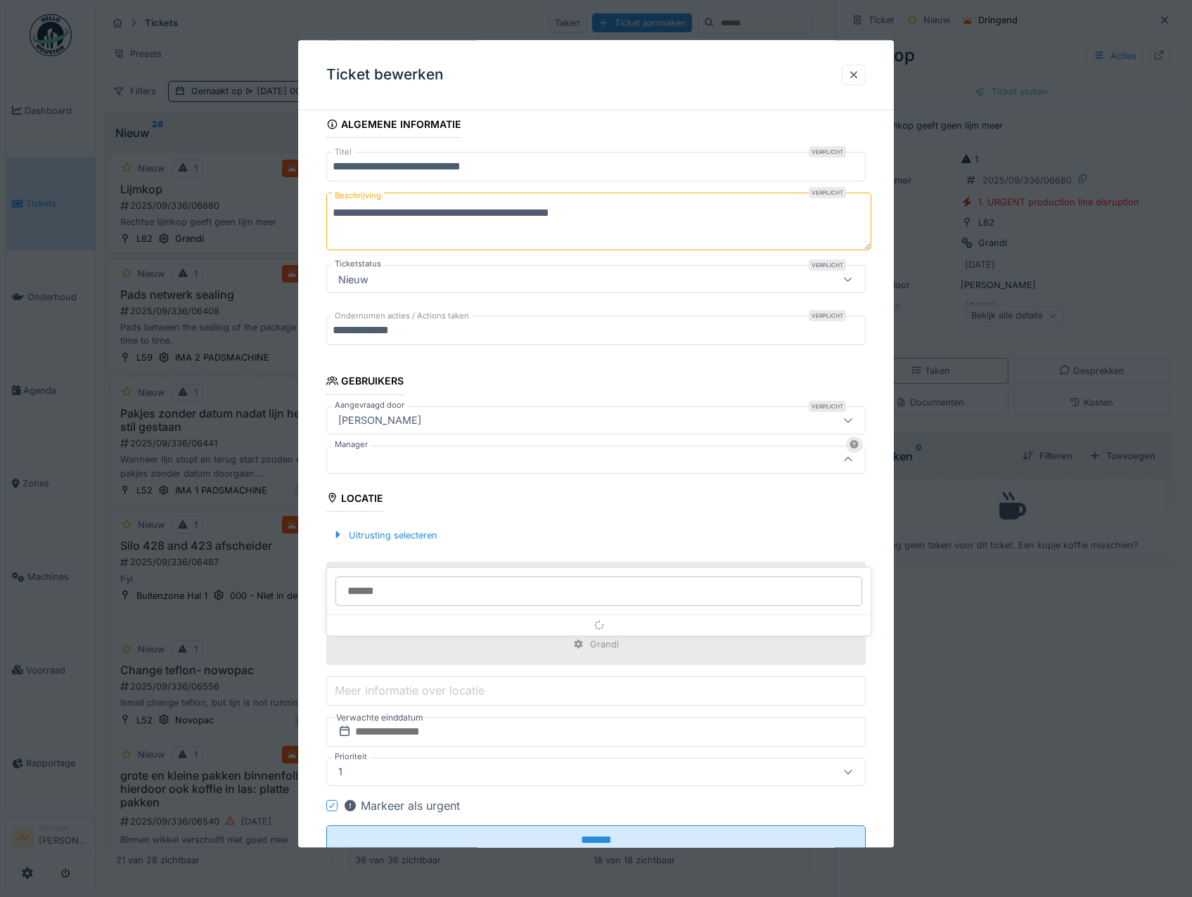
scroll to position [106, 0]
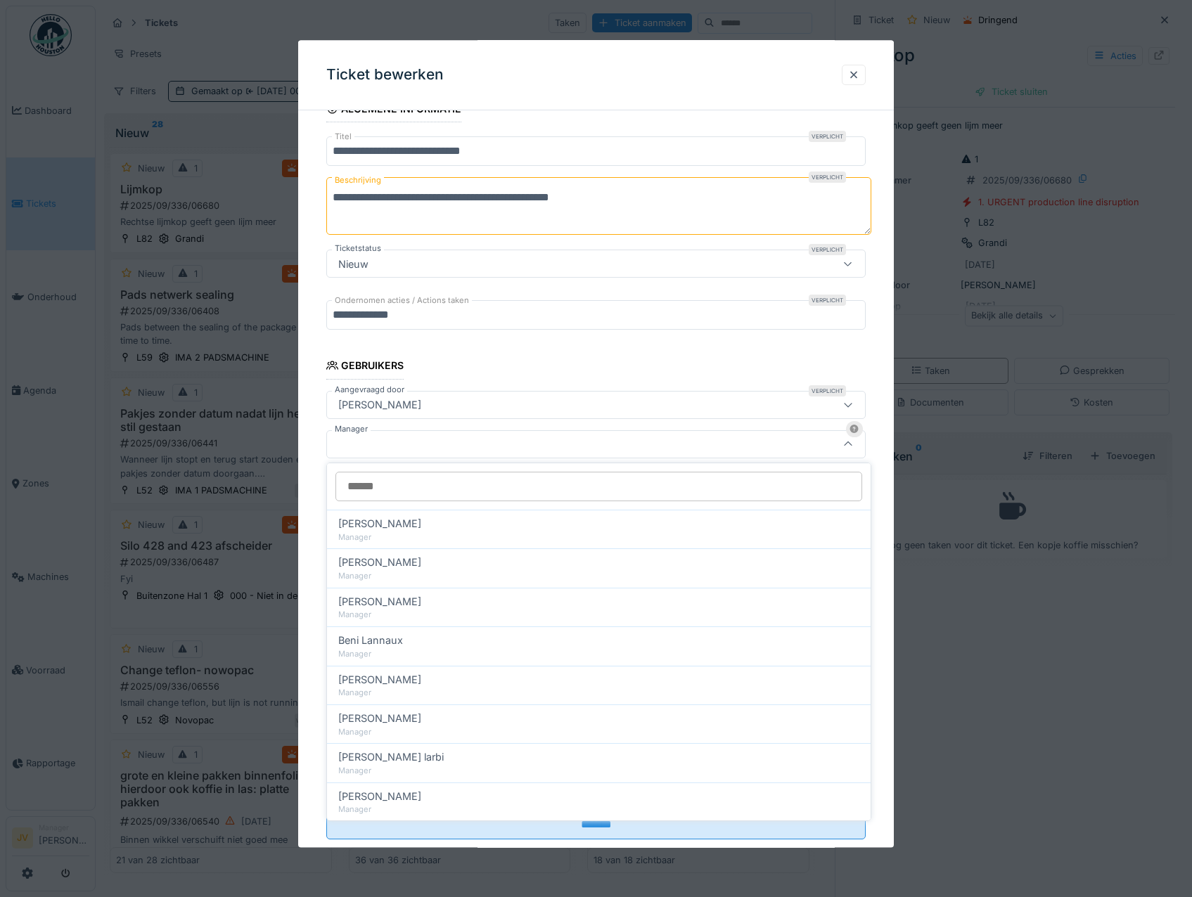
click at [420, 494] on input "Manager" at bounding box center [598, 487] width 527 height 30
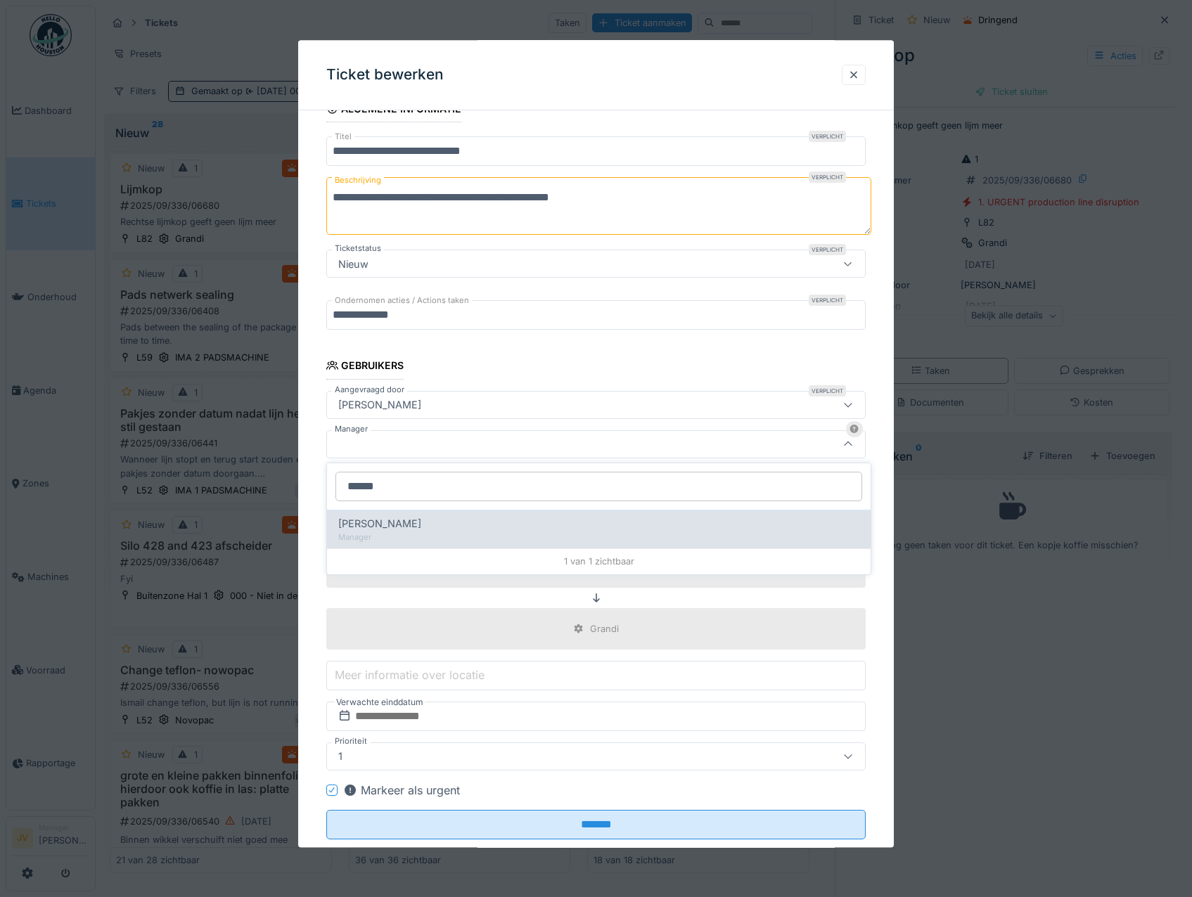
type input "******"
click at [456, 522] on div "Jasper De wit" at bounding box center [598, 523] width 521 height 15
type input "****"
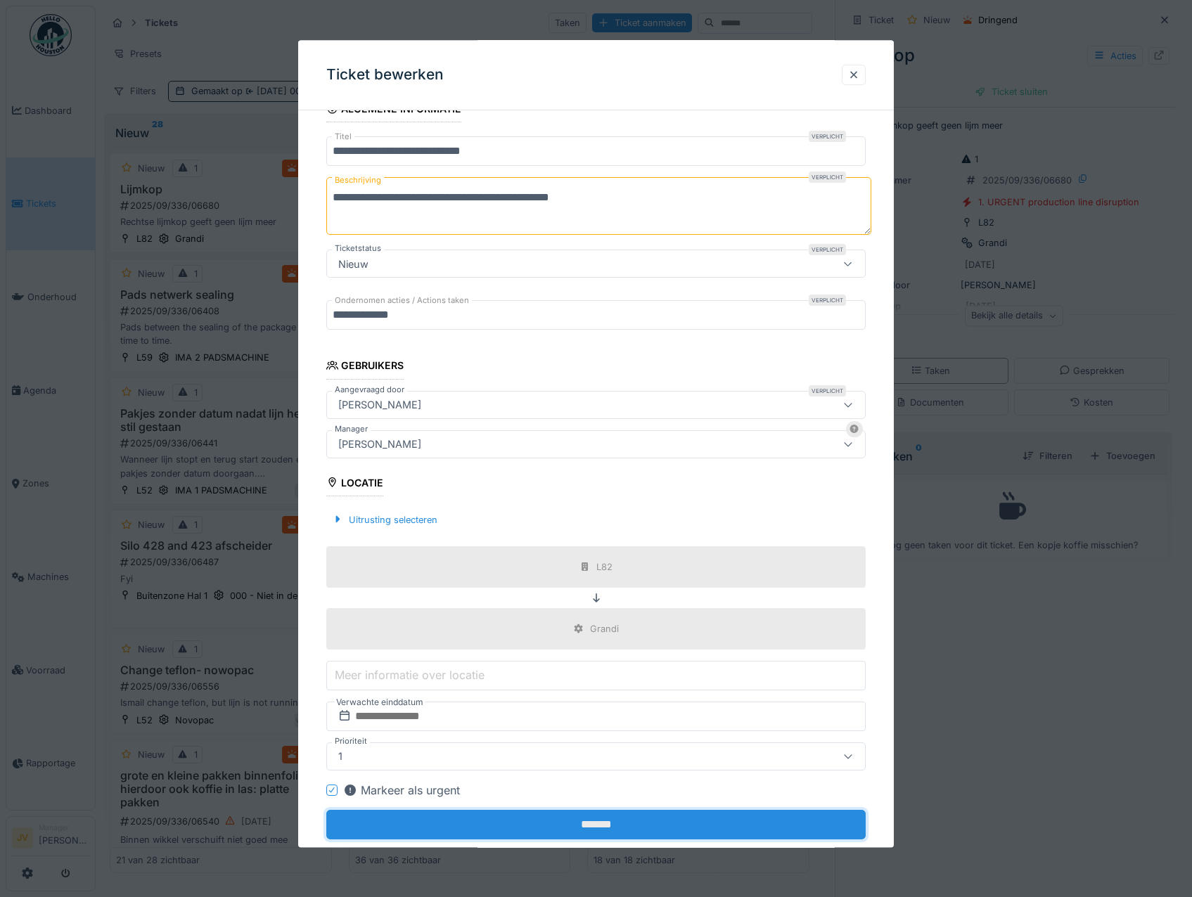
click at [593, 832] on input "*******" at bounding box center [596, 825] width 540 height 30
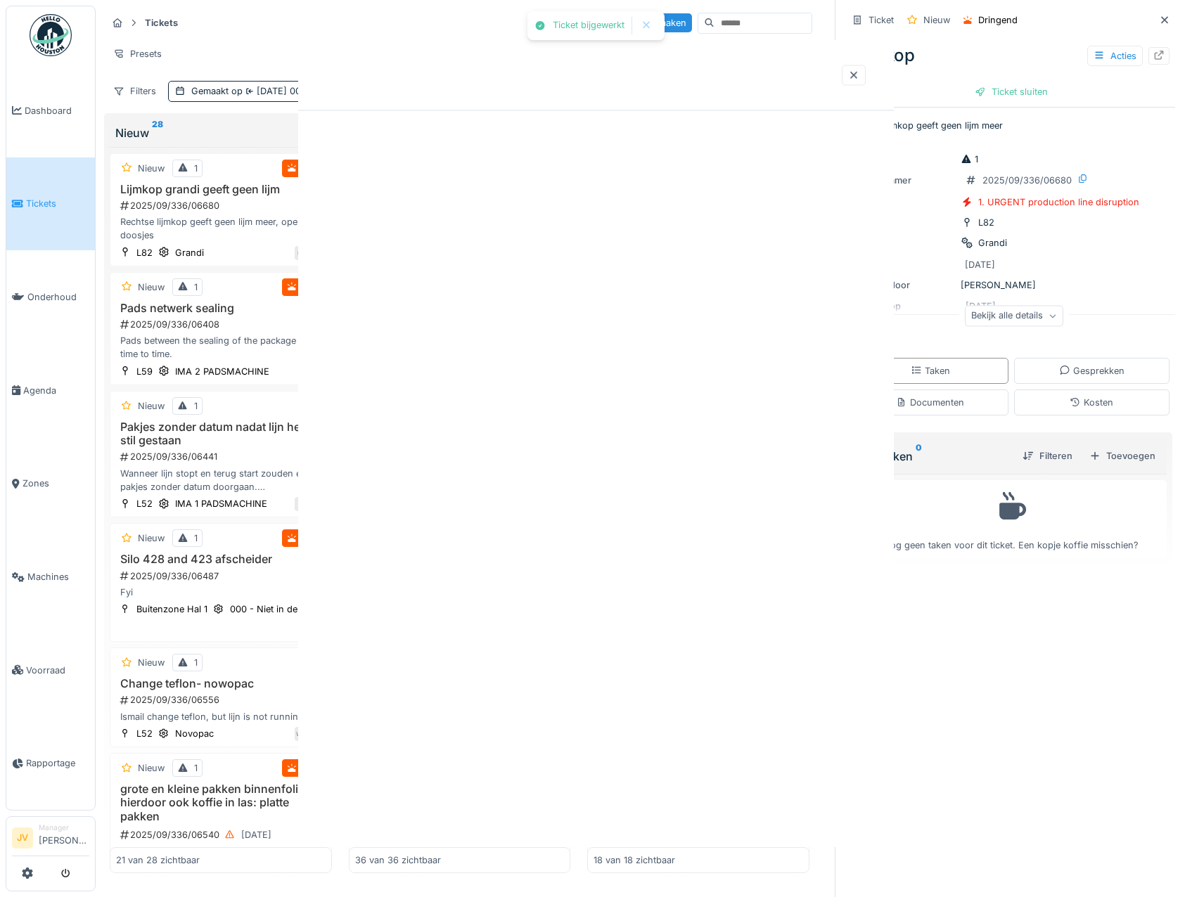
scroll to position [0, 0]
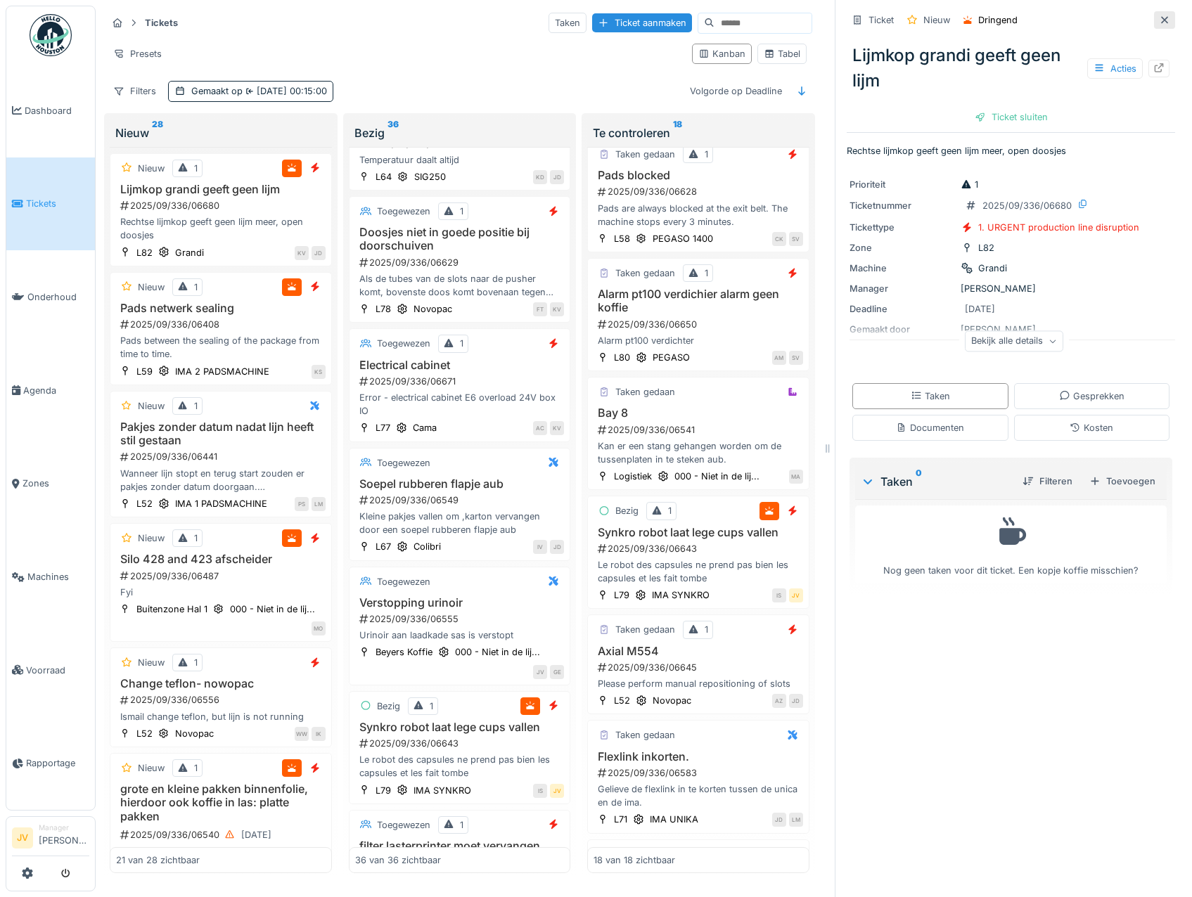
click at [1159, 22] on icon at bounding box center [1164, 19] width 11 height 9
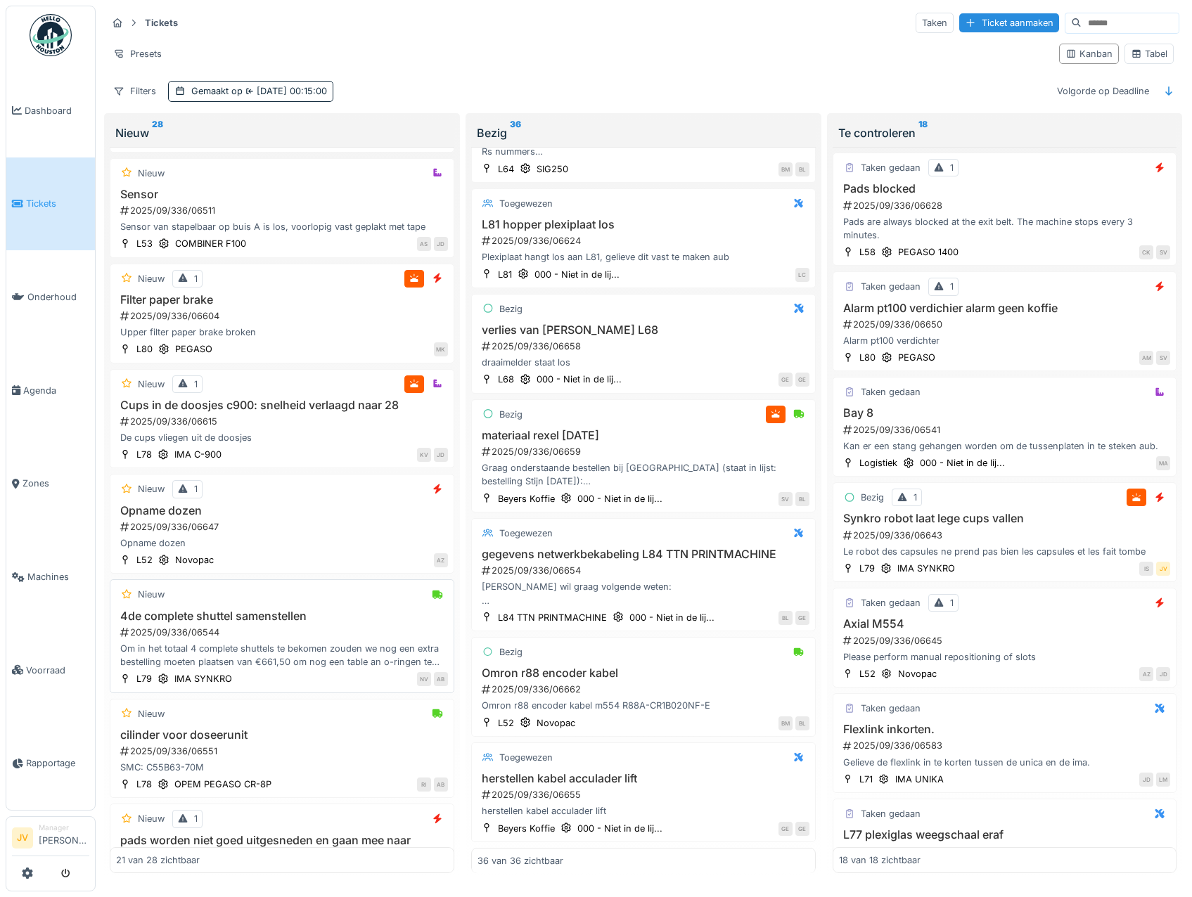
scroll to position [1657, 0]
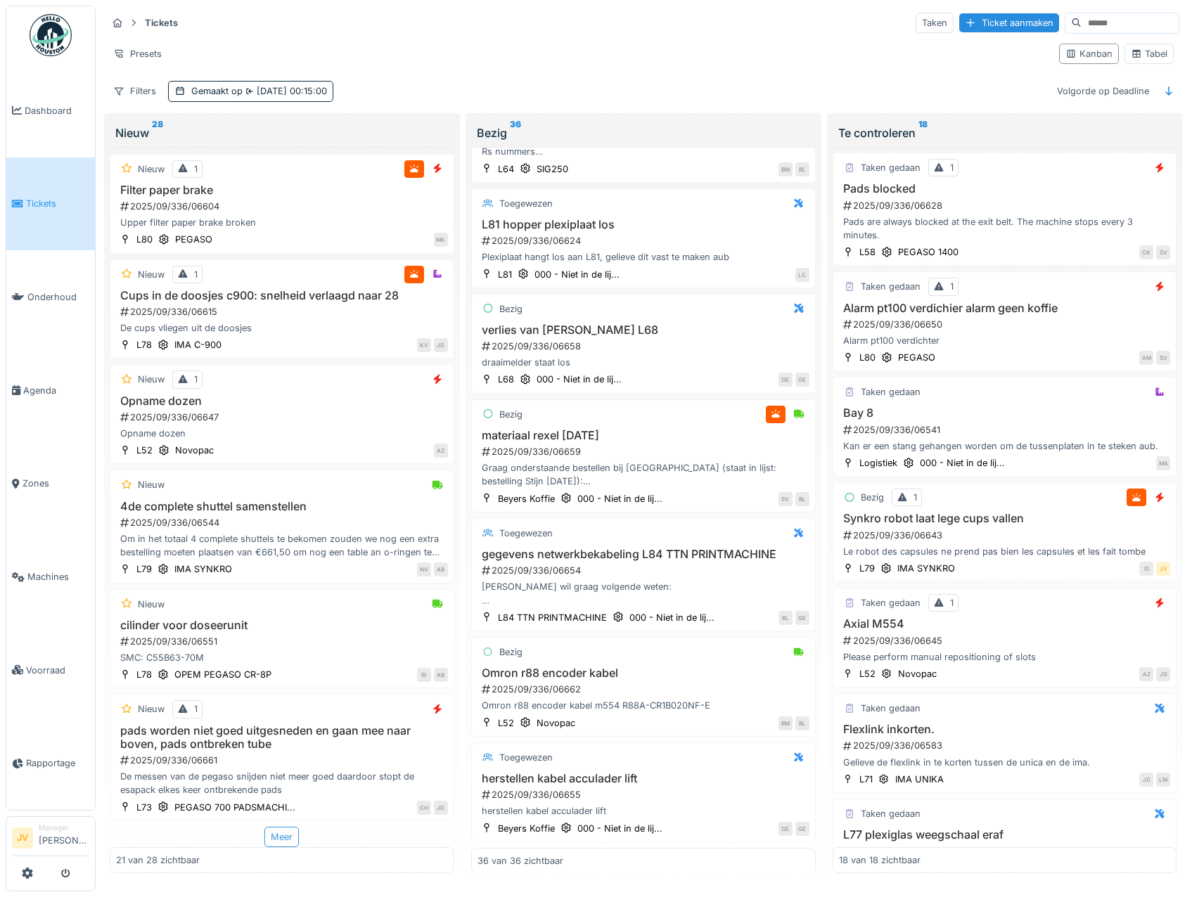
click at [274, 833] on div "Meer" at bounding box center [281, 837] width 34 height 20
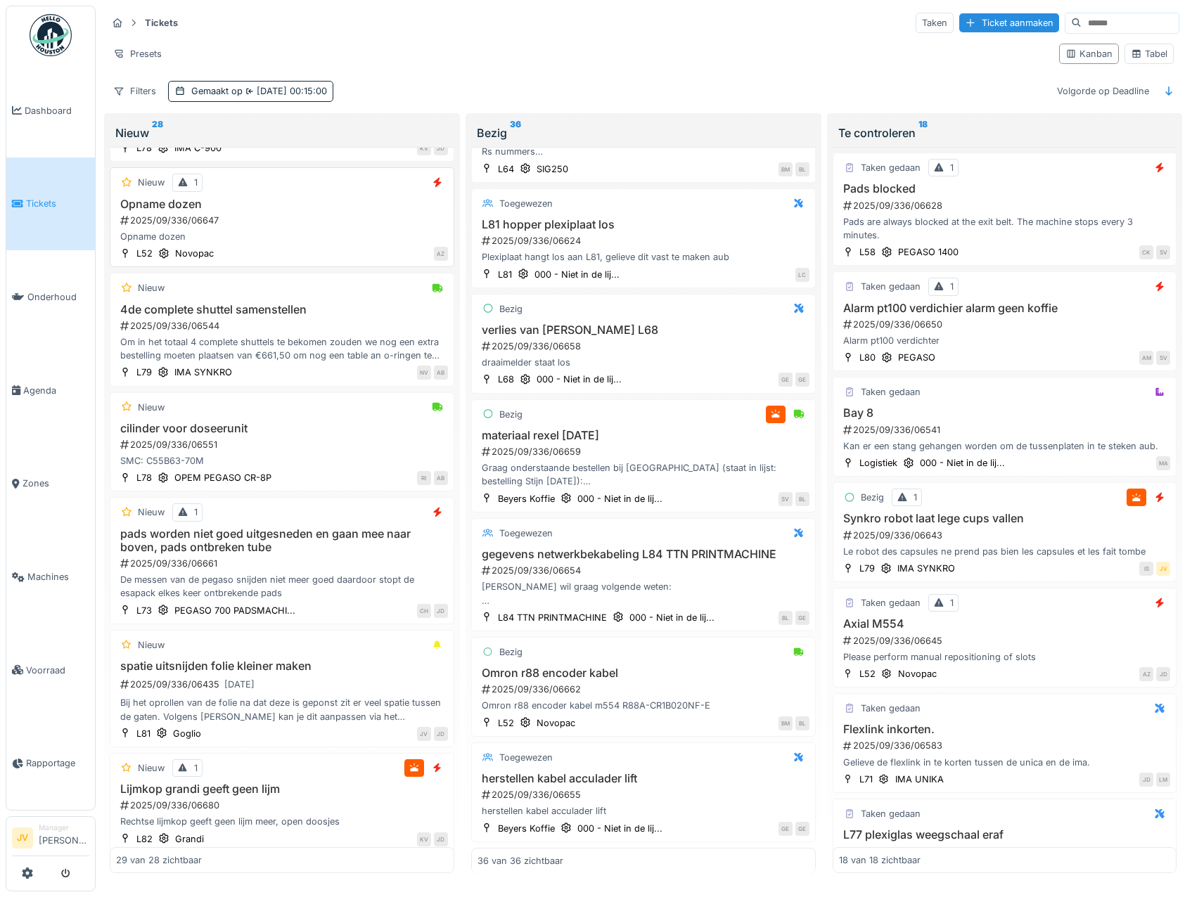
scroll to position [1797, 0]
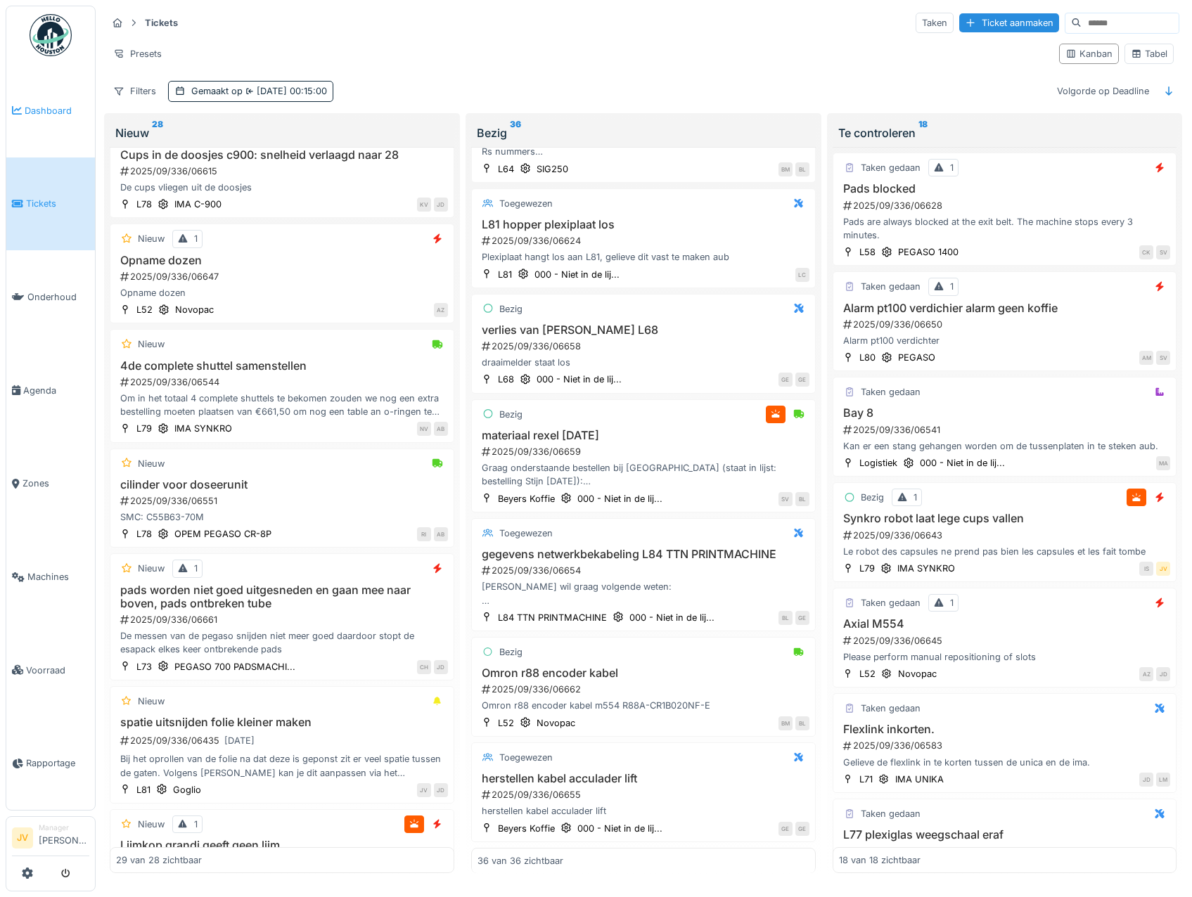
click at [42, 113] on span "Dashboard" at bounding box center [57, 110] width 65 height 13
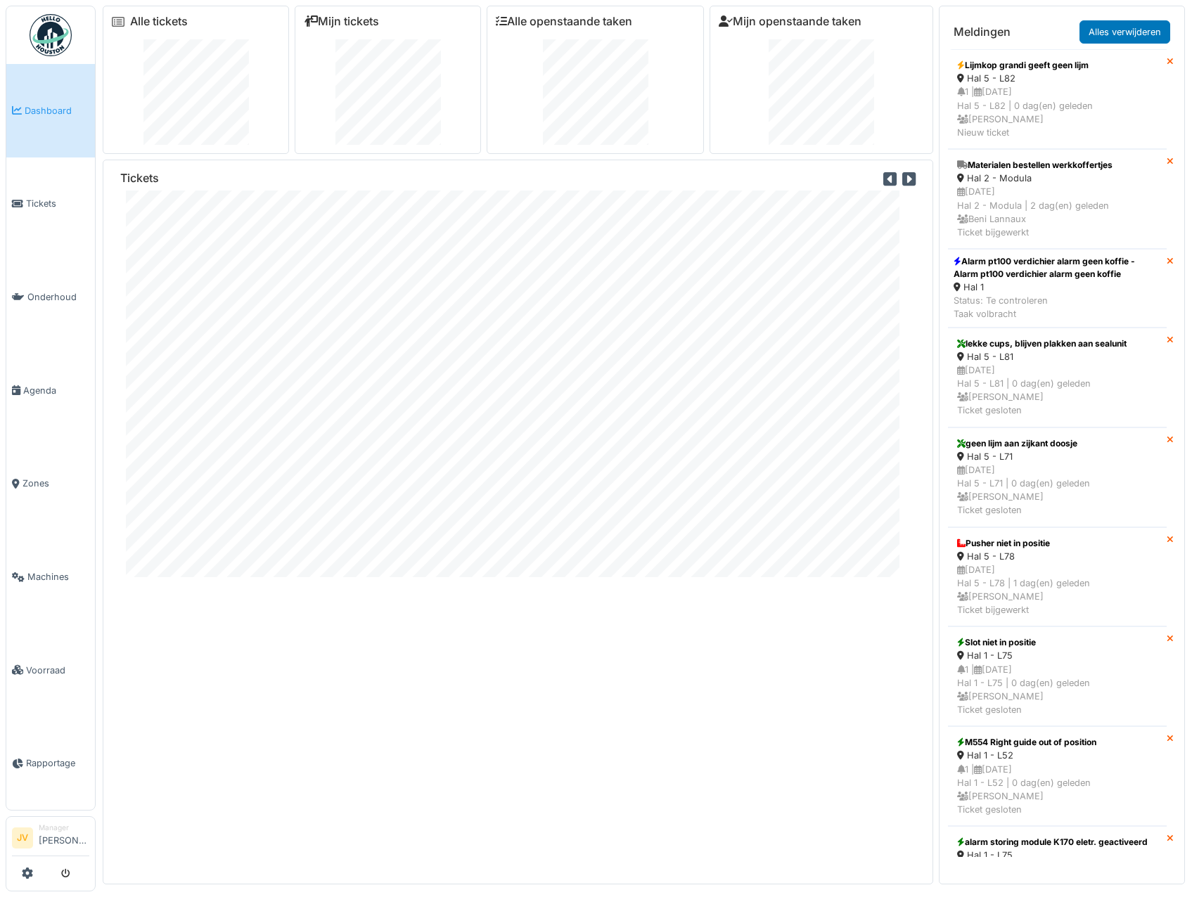
click at [841, 31] on div "Mijn openstaande taken" at bounding box center [821, 80] width 224 height 148
click at [830, 23] on link "Mijn openstaande taken" at bounding box center [790, 21] width 143 height 13
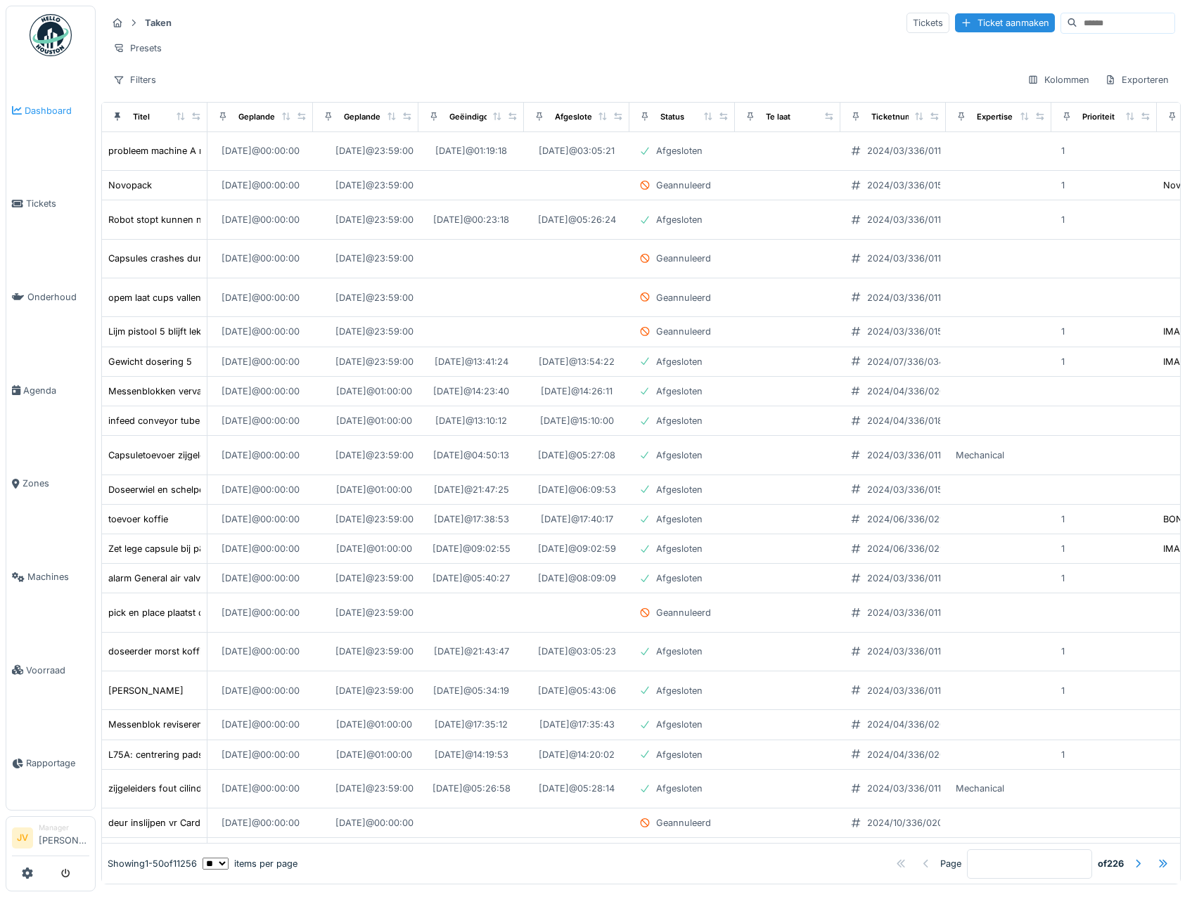
click at [67, 114] on span "Dashboard" at bounding box center [57, 110] width 65 height 13
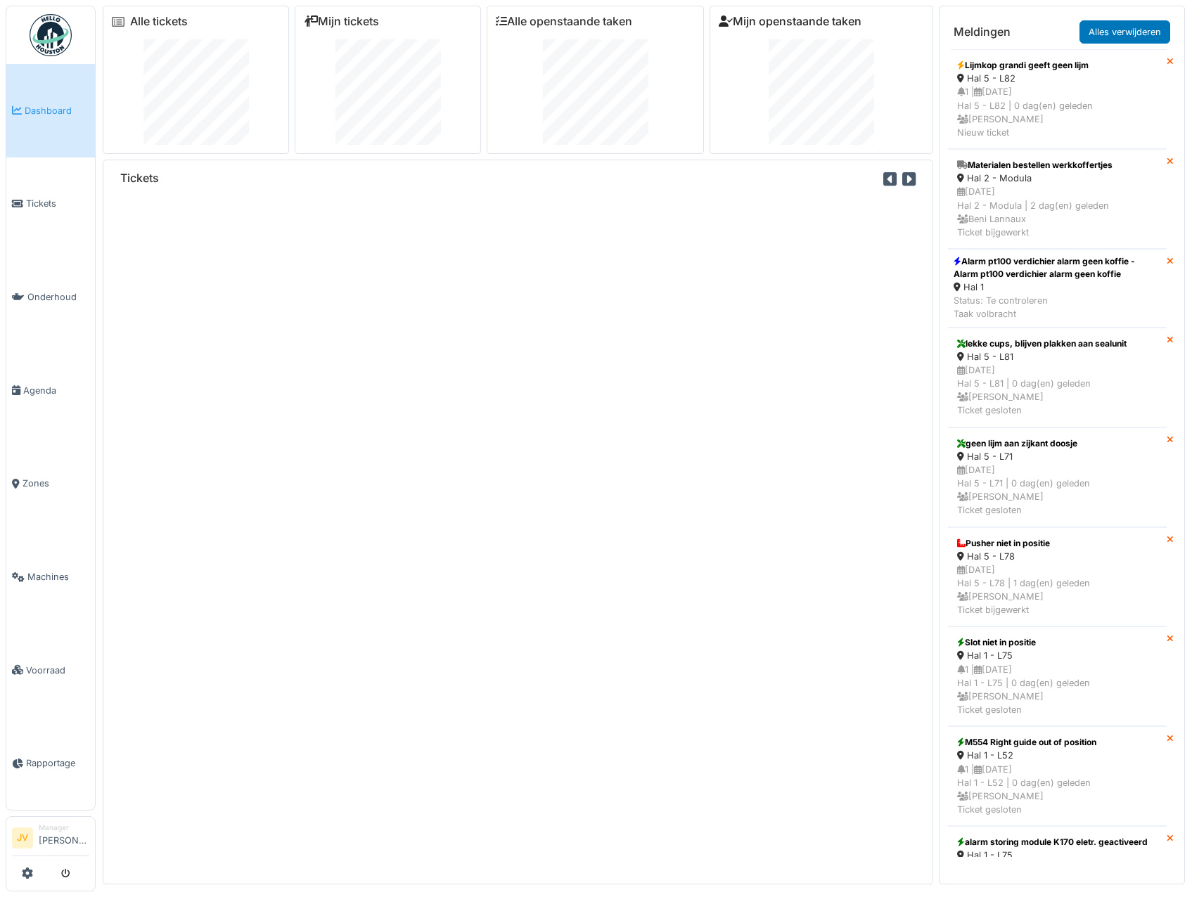
click at [724, 17] on icon at bounding box center [726, 20] width 14 height 11
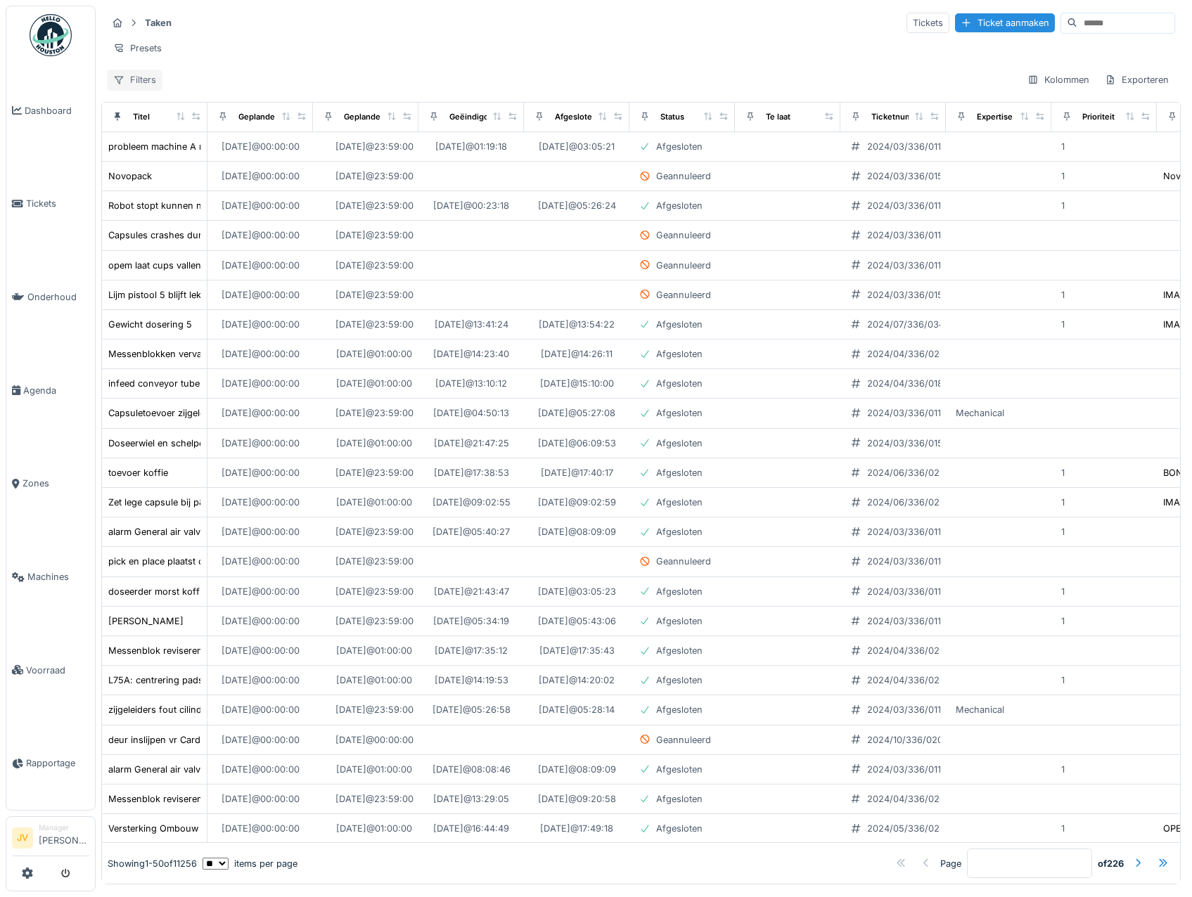
click at [157, 90] on div "Filters" at bounding box center [135, 80] width 56 height 20
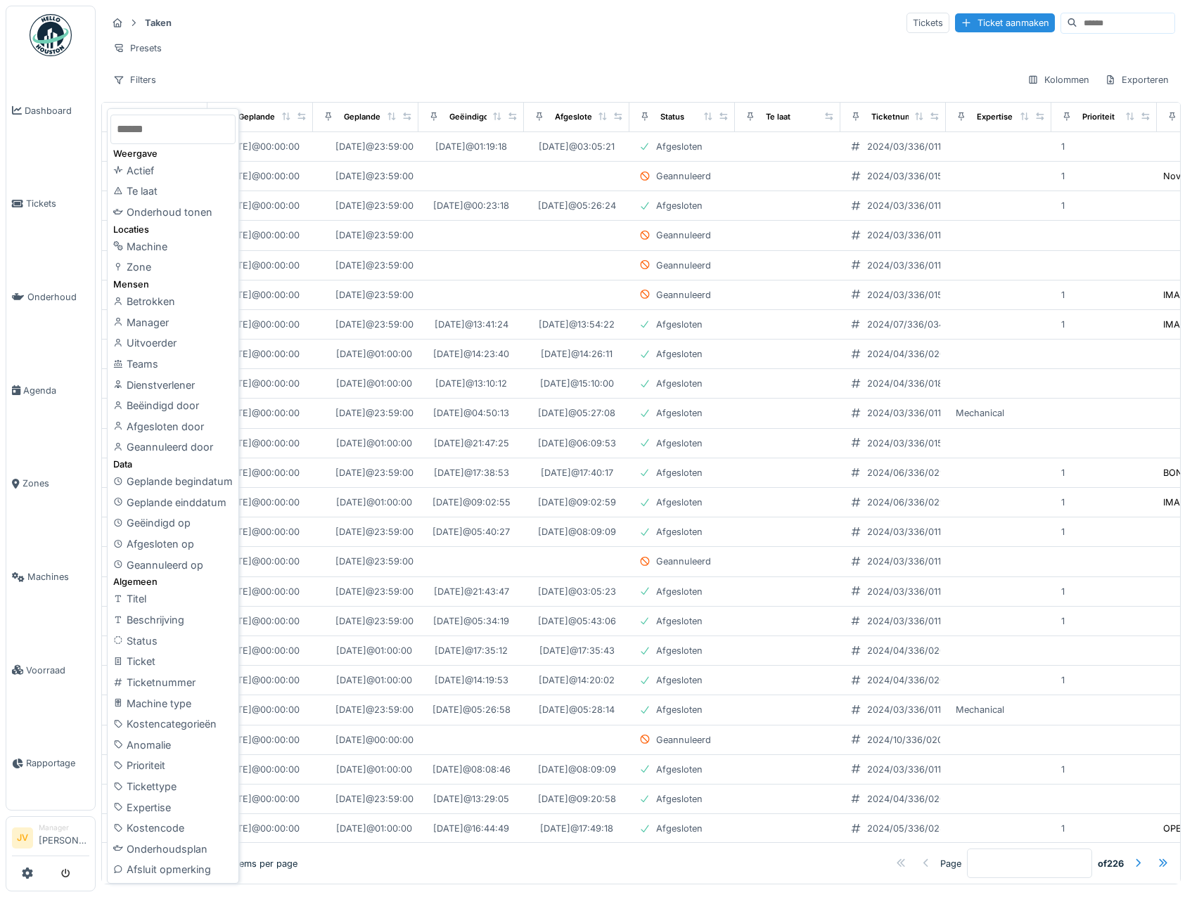
click at [1077, 30] on input at bounding box center [1125, 23] width 97 height 20
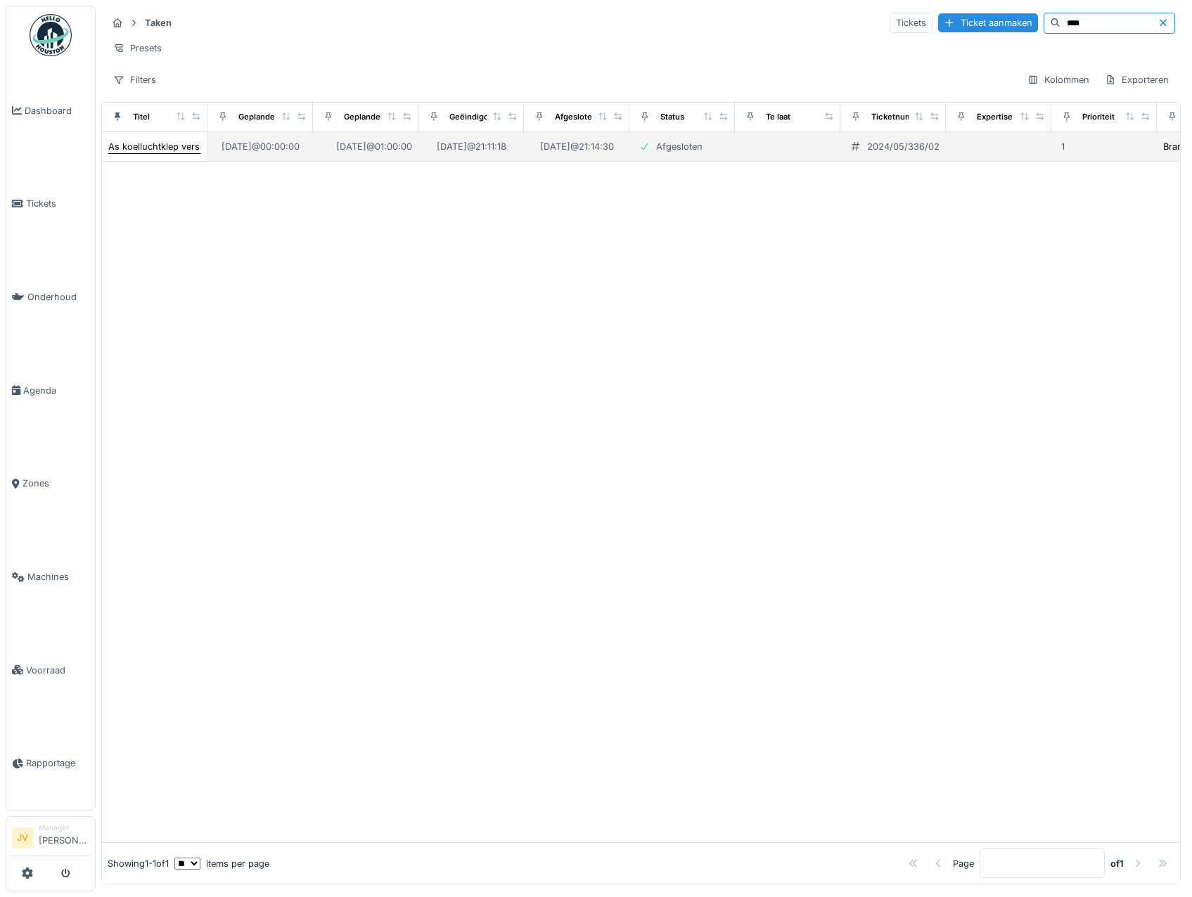
type input "****"
click at [145, 153] on div "As koelluchtklep verschoven" at bounding box center [169, 146] width 123 height 13
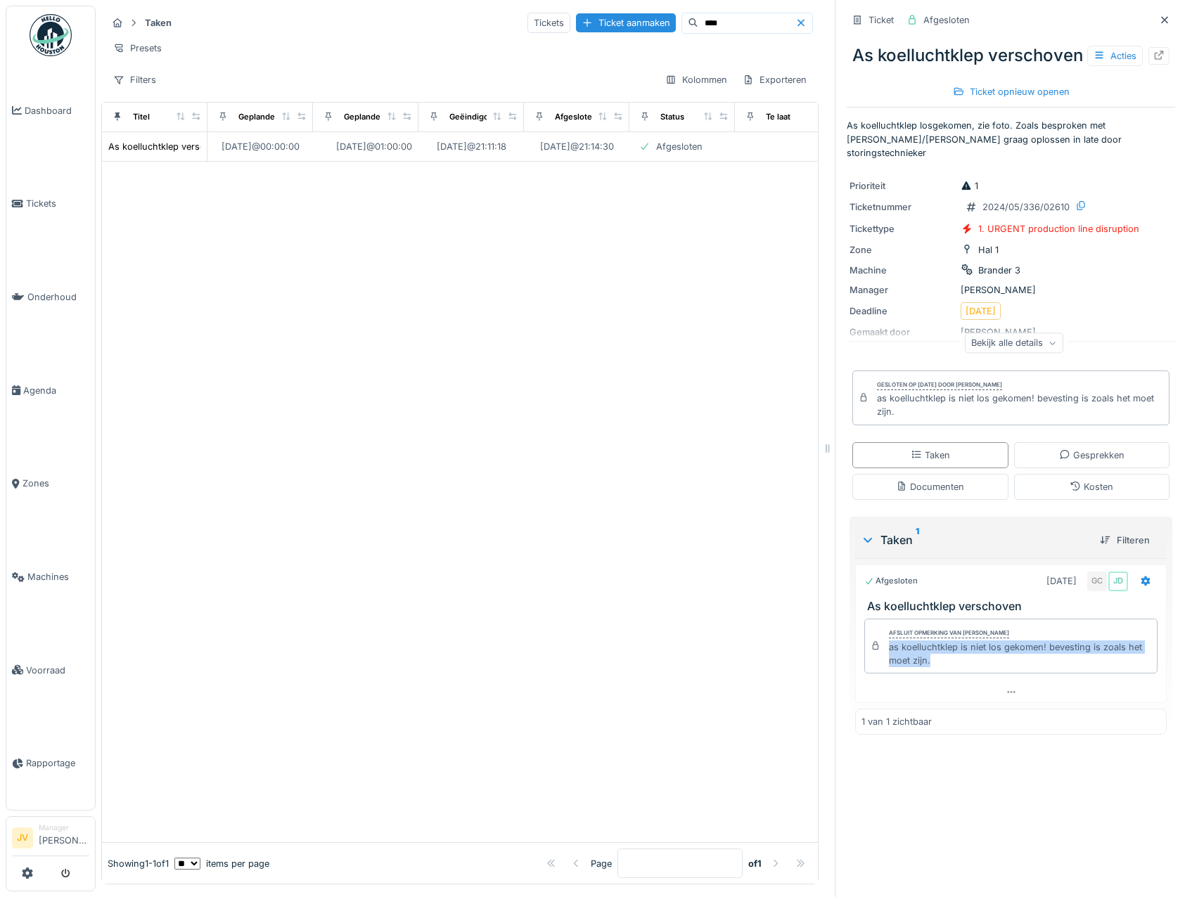
drag, startPoint x: 880, startPoint y: 665, endPoint x: 944, endPoint y: 686, distance: 67.8
click at [944, 674] on div "Afsluit opmerking van George Coman as koelluchtklep is niet los gekomen! bevest…" at bounding box center [1010, 646] width 293 height 55
drag, startPoint x: 944, startPoint y: 686, endPoint x: 917, endPoint y: 660, distance: 37.3
copy div "as koelluchtklep is niet los gekomen! bevesting is zoals het moet zijn."
click at [638, 445] on div at bounding box center [460, 502] width 716 height 681
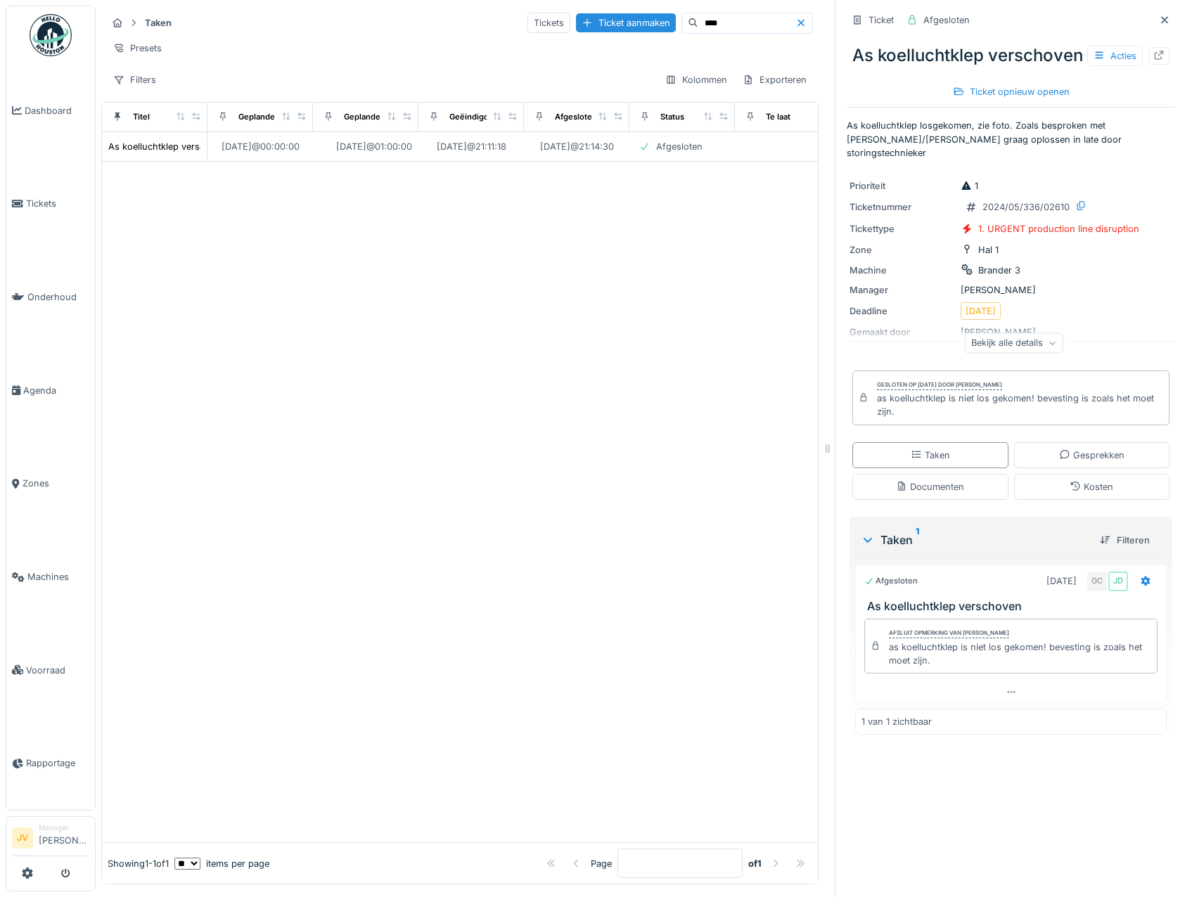
click at [795, 21] on icon at bounding box center [800, 22] width 11 height 9
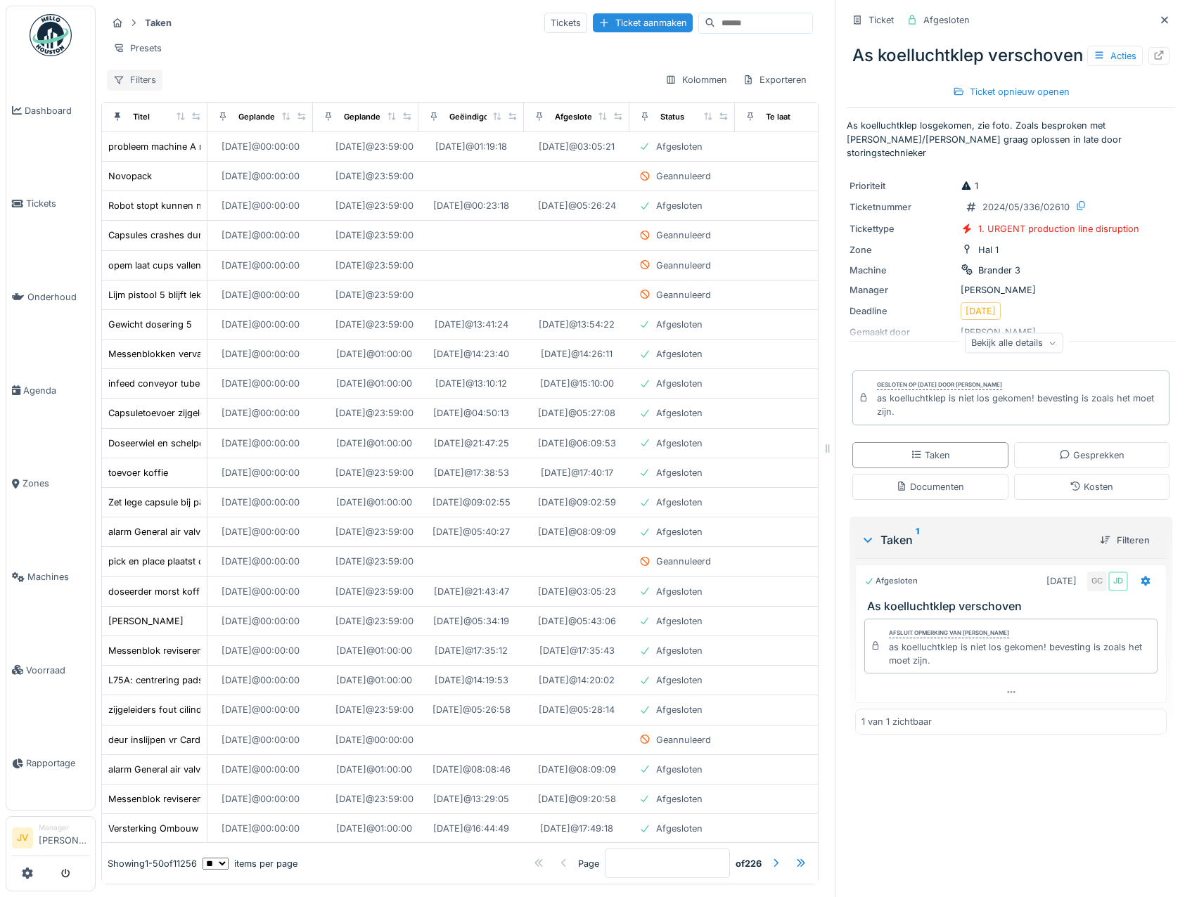
click at [141, 86] on div "Filters" at bounding box center [135, 80] width 56 height 20
click at [438, 56] on div "Presets" at bounding box center [460, 48] width 706 height 20
click at [1159, 20] on icon at bounding box center [1164, 19] width 11 height 9
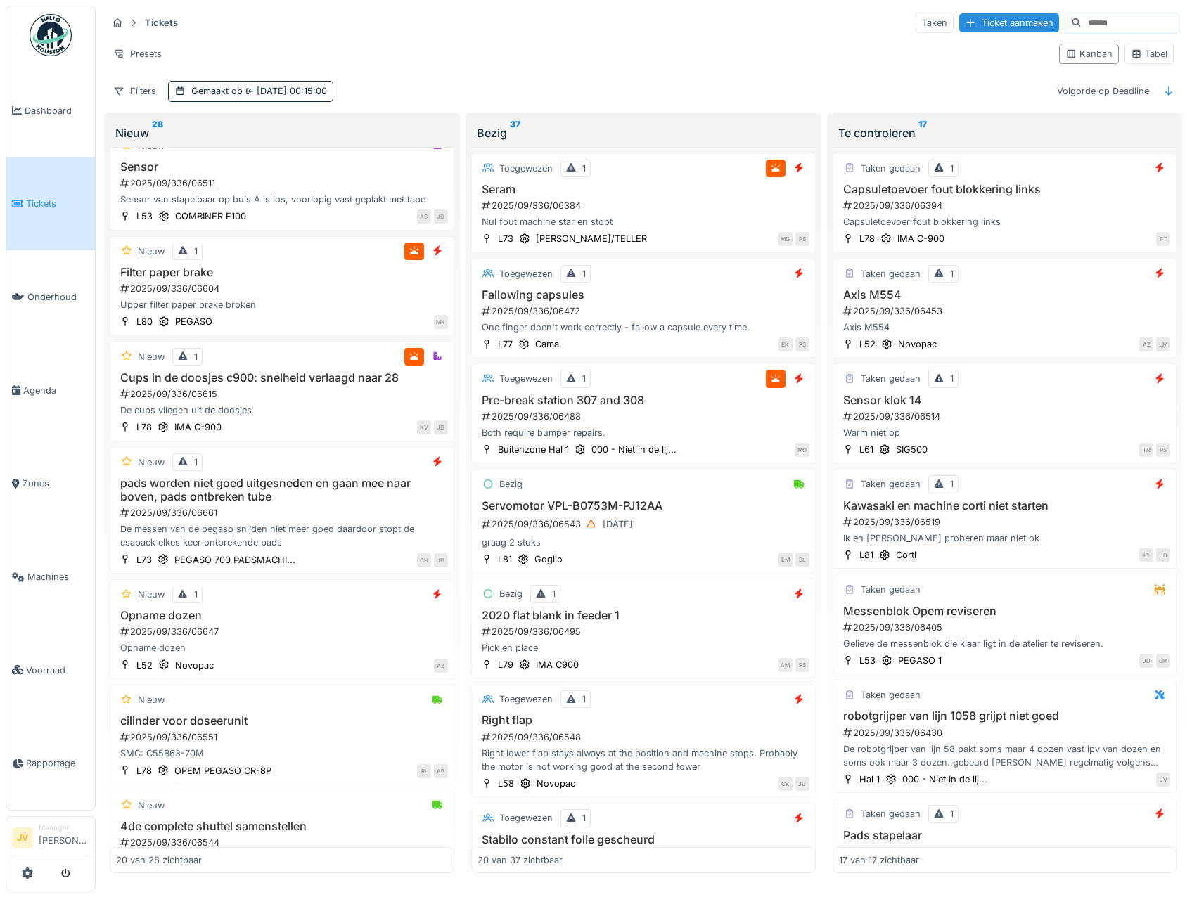
scroll to position [1340, 0]
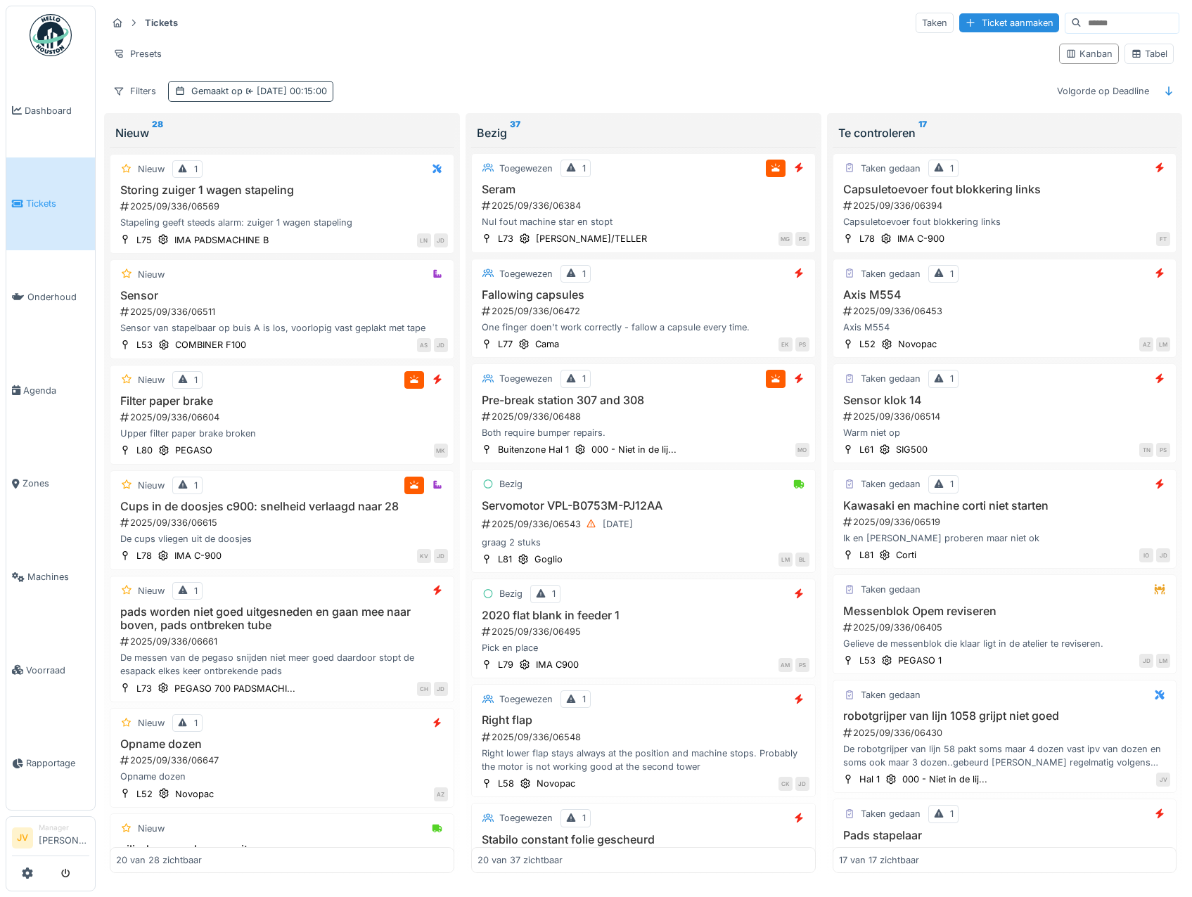
click at [252, 87] on icon at bounding box center [249, 91] width 7 height 8
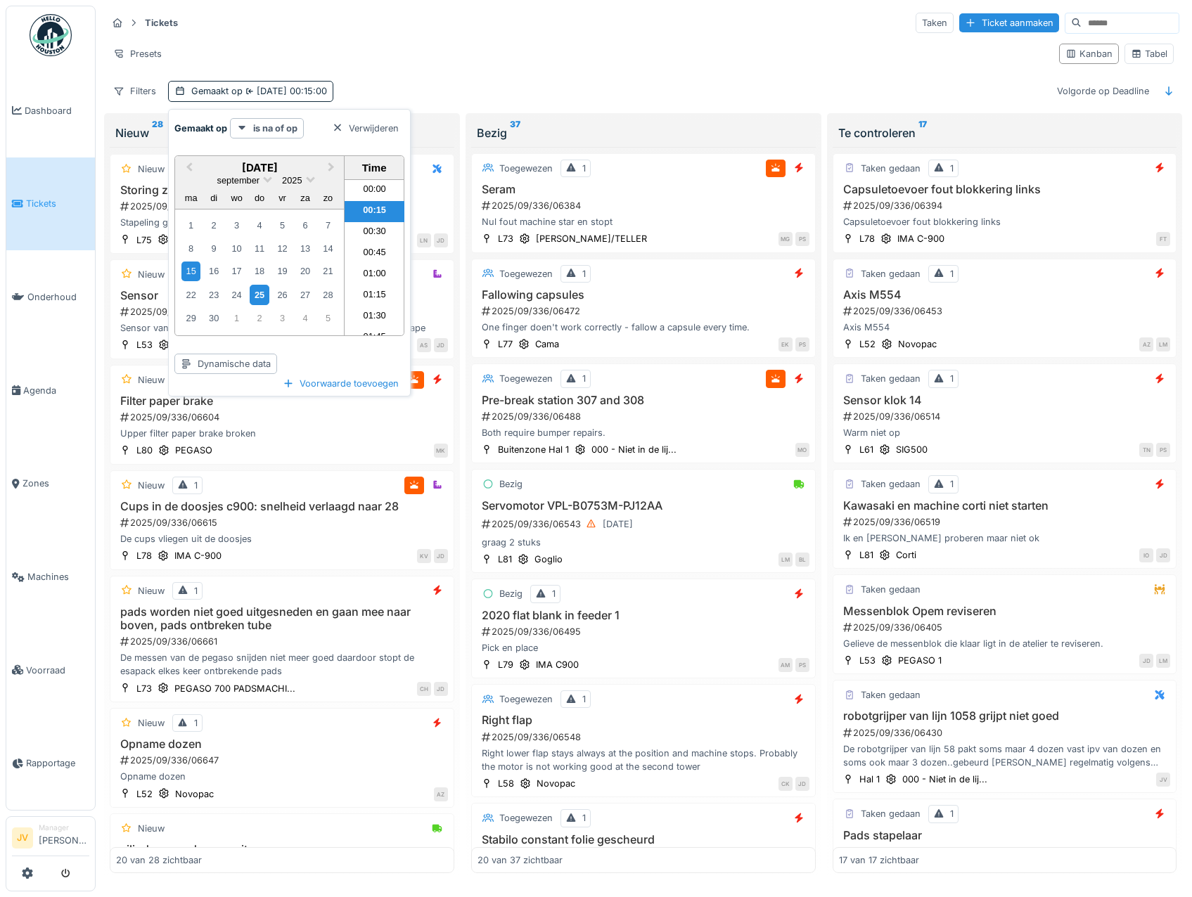
click at [260, 294] on div "25" at bounding box center [259, 295] width 19 height 20
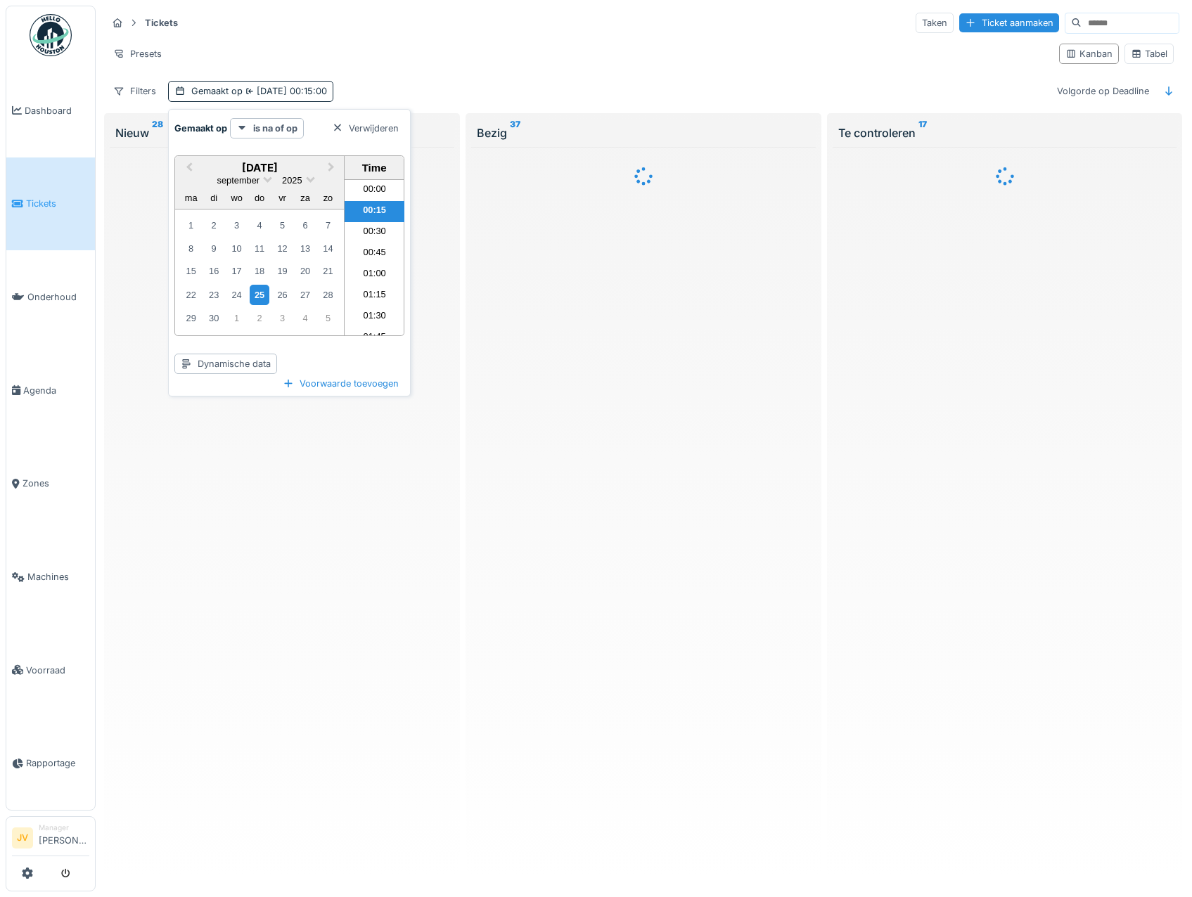
scroll to position [0, 0]
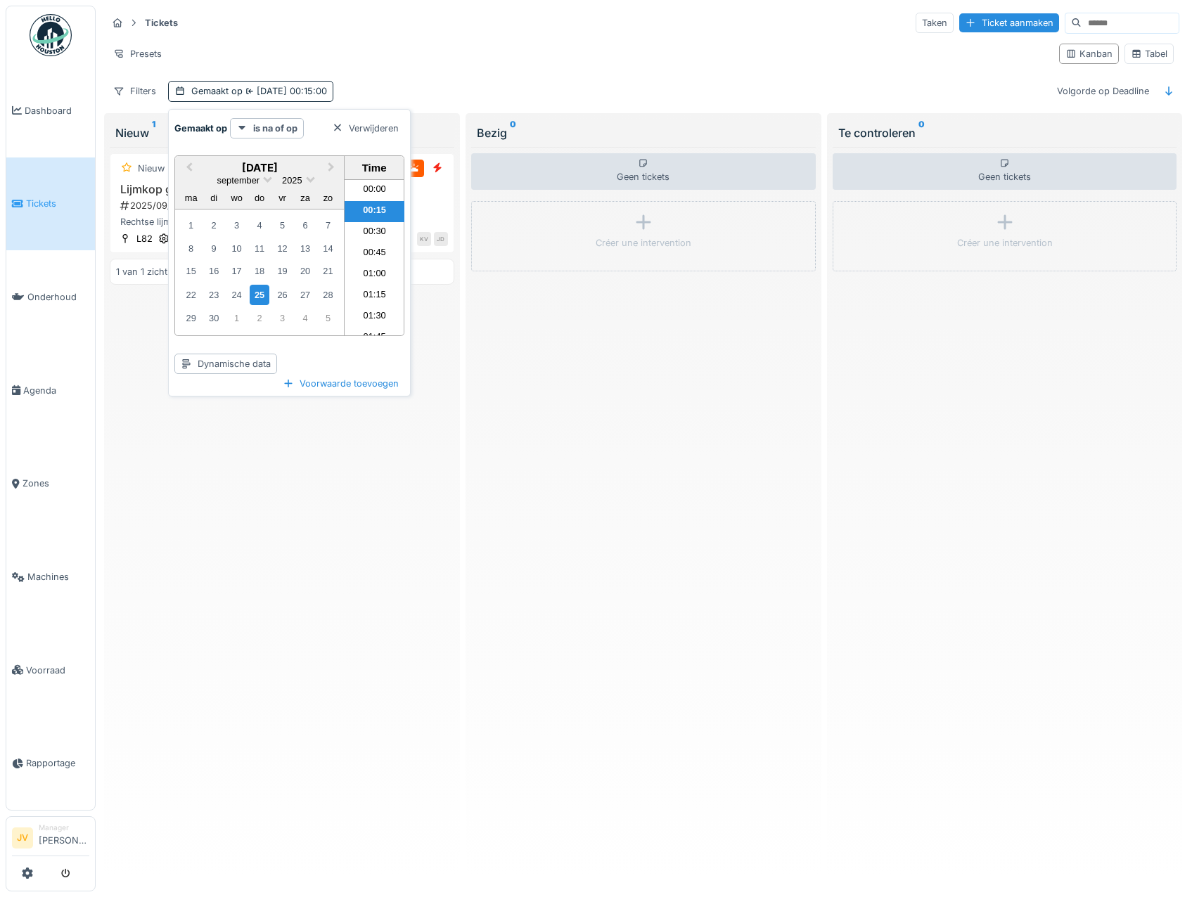
click at [434, 51] on div "Presets" at bounding box center [577, 54] width 941 height 20
